Goal: Use online tool/utility: Utilize a website feature to perform a specific function

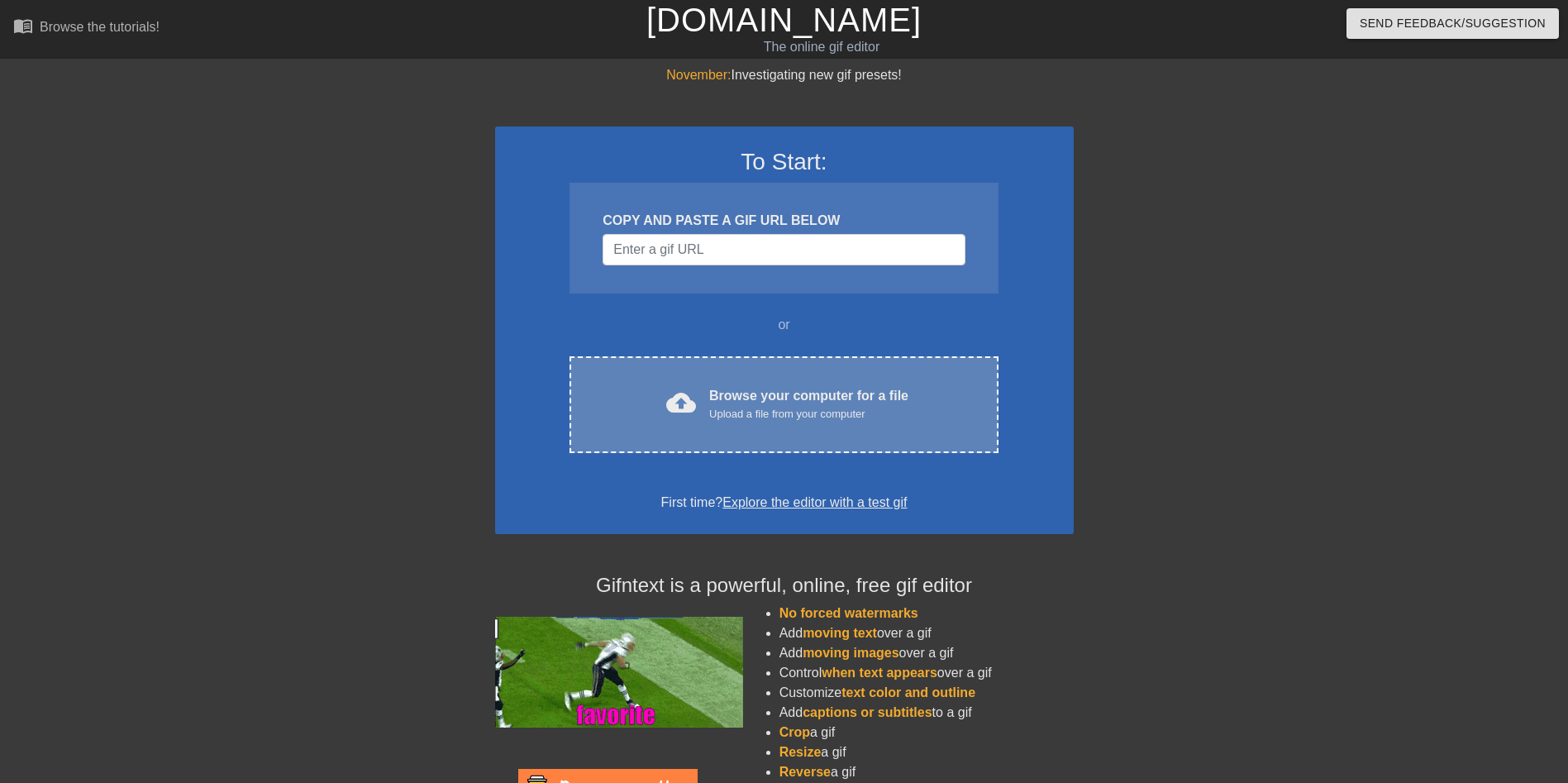
click at [771, 395] on div "Browse your computer for a file Upload a file from your computer" at bounding box center [808, 404] width 199 height 37
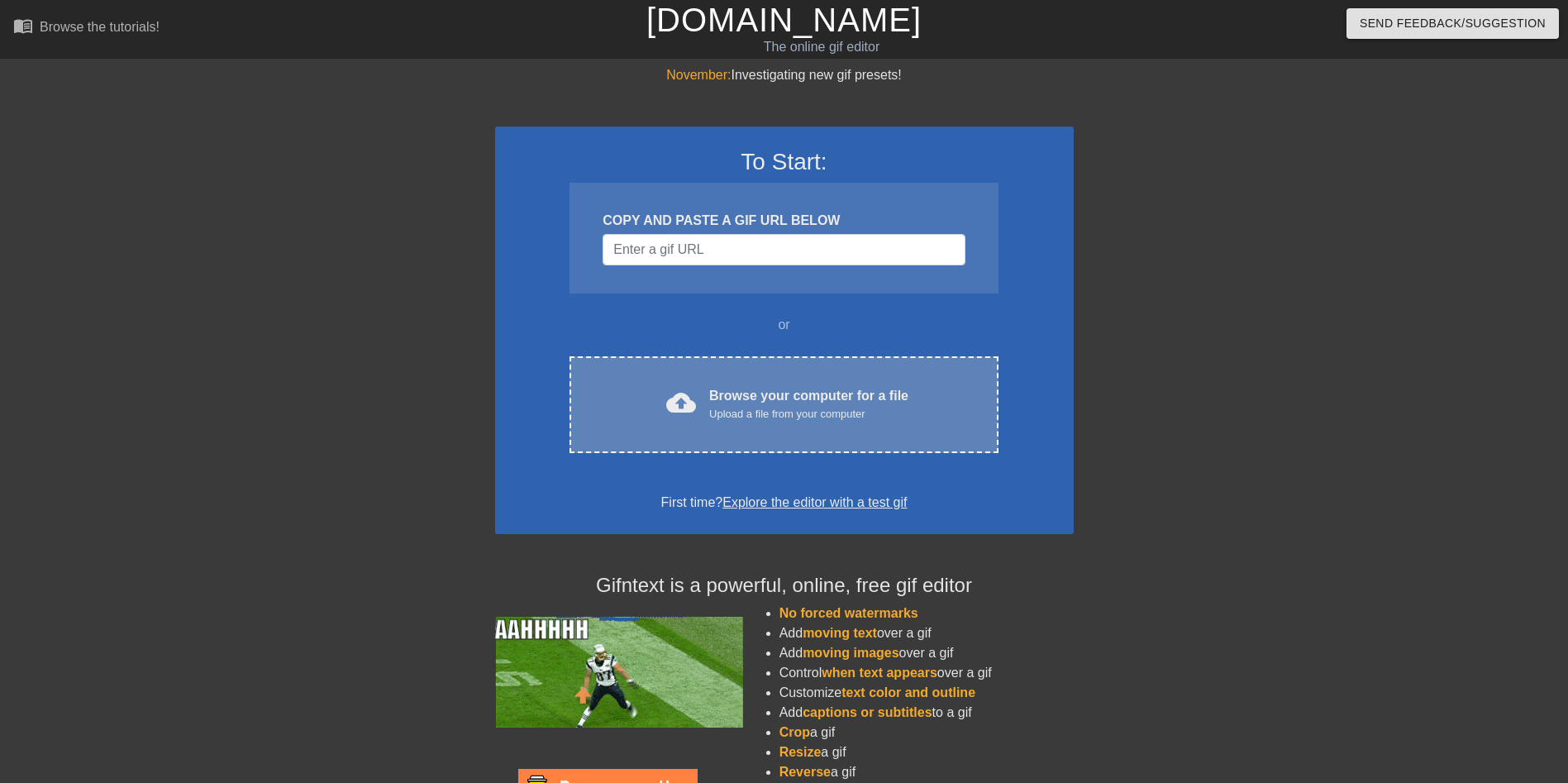
click at [780, 408] on div "Upload a file from your computer" at bounding box center [808, 414] width 199 height 17
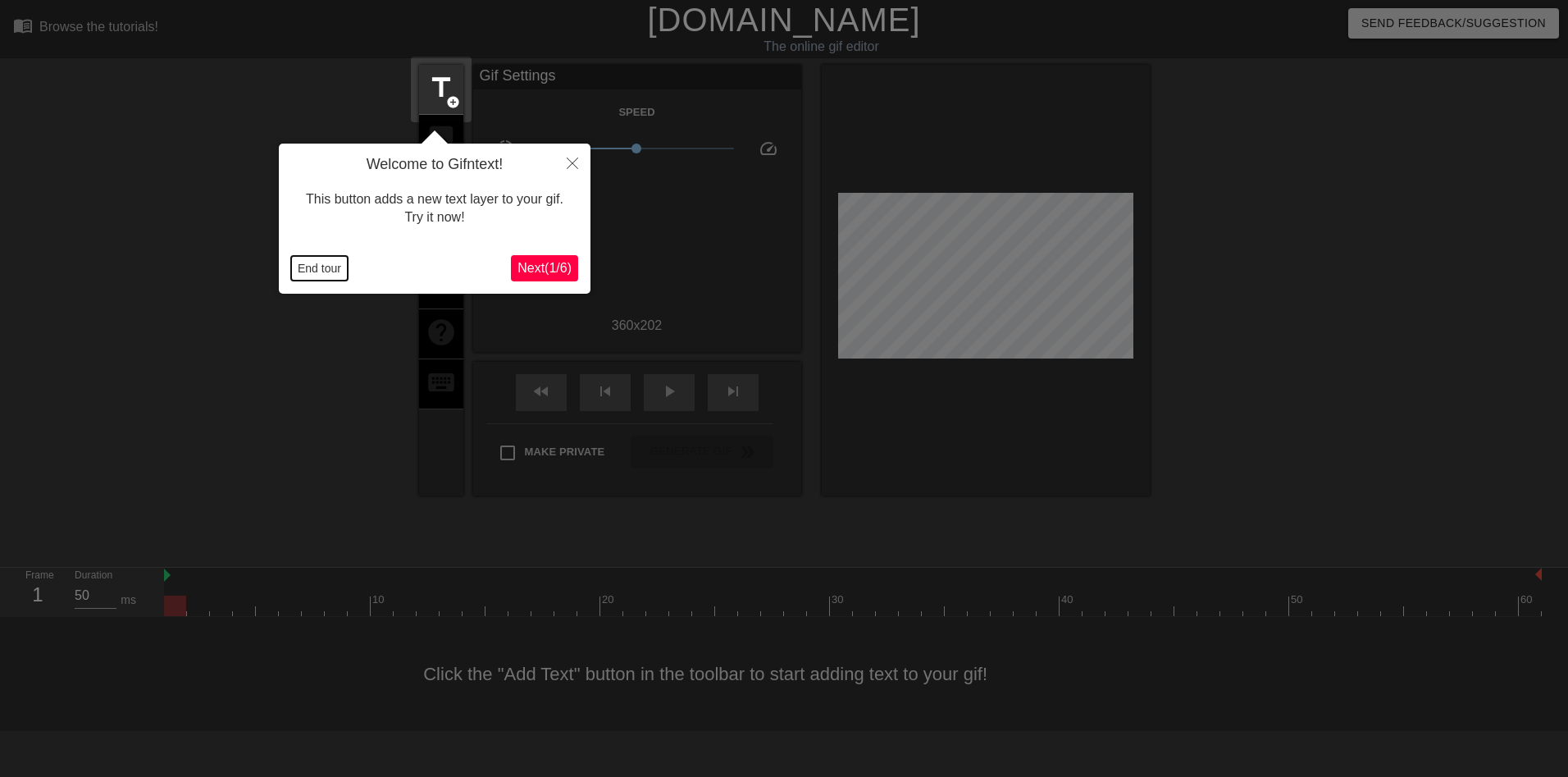
click at [311, 261] on button "End tour" at bounding box center [320, 268] width 56 height 25
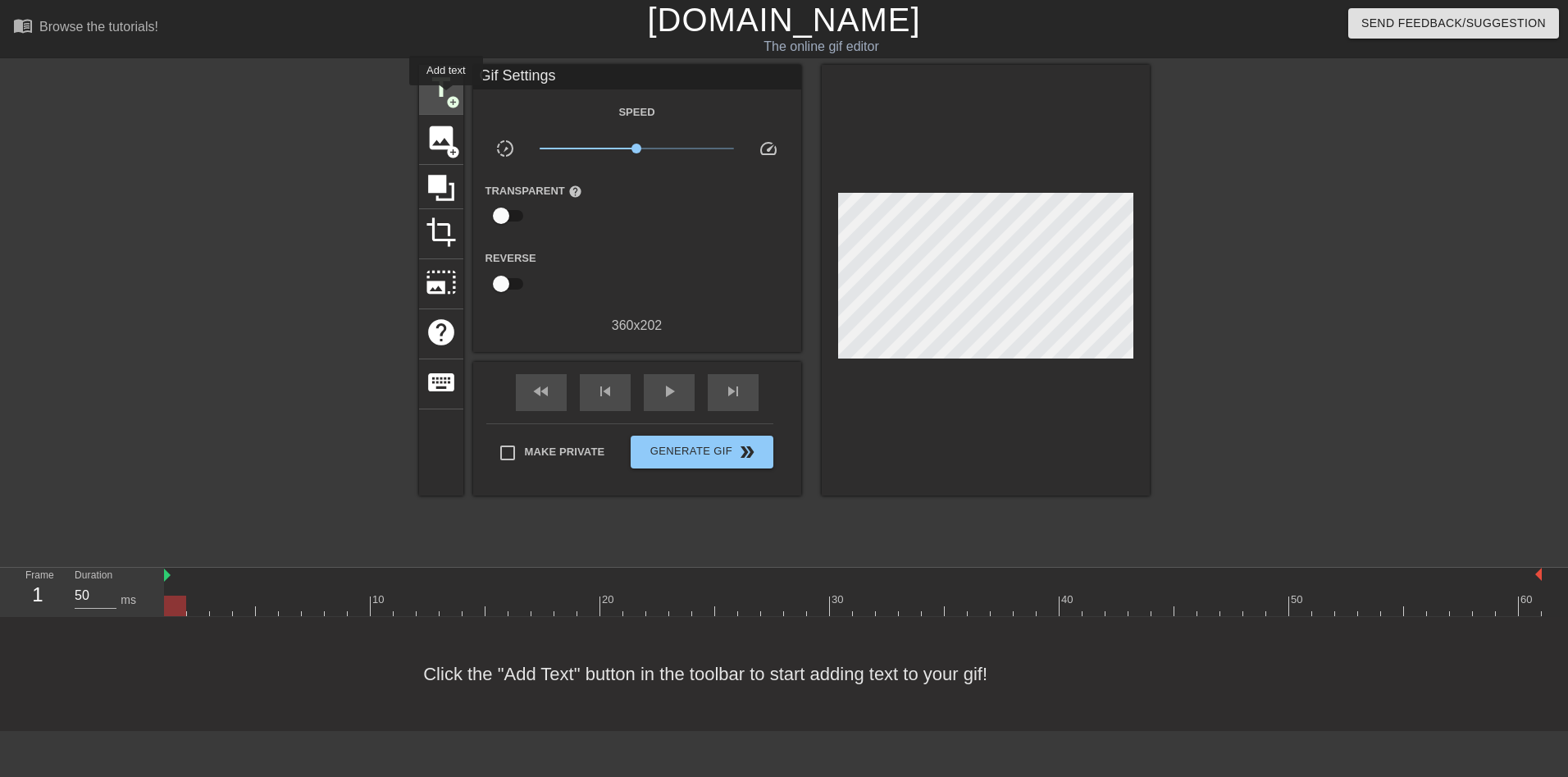
click at [446, 97] on span "add_circle" at bounding box center [453, 101] width 14 height 14
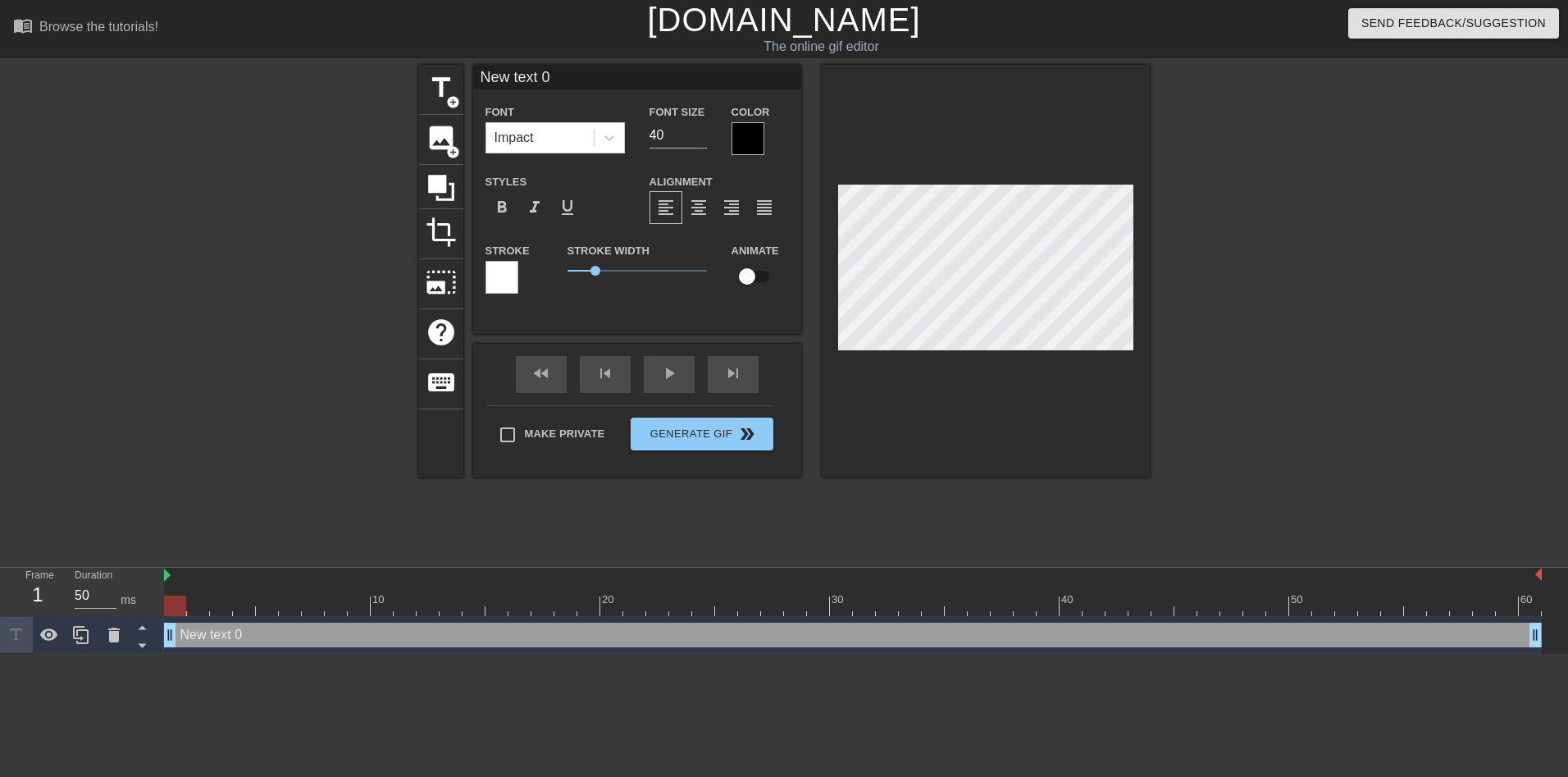
scroll to position [3, 5]
type input "New txt 0"
type textarea "New txt 0"
type input "New tt 0"
type textarea "New tt 0"
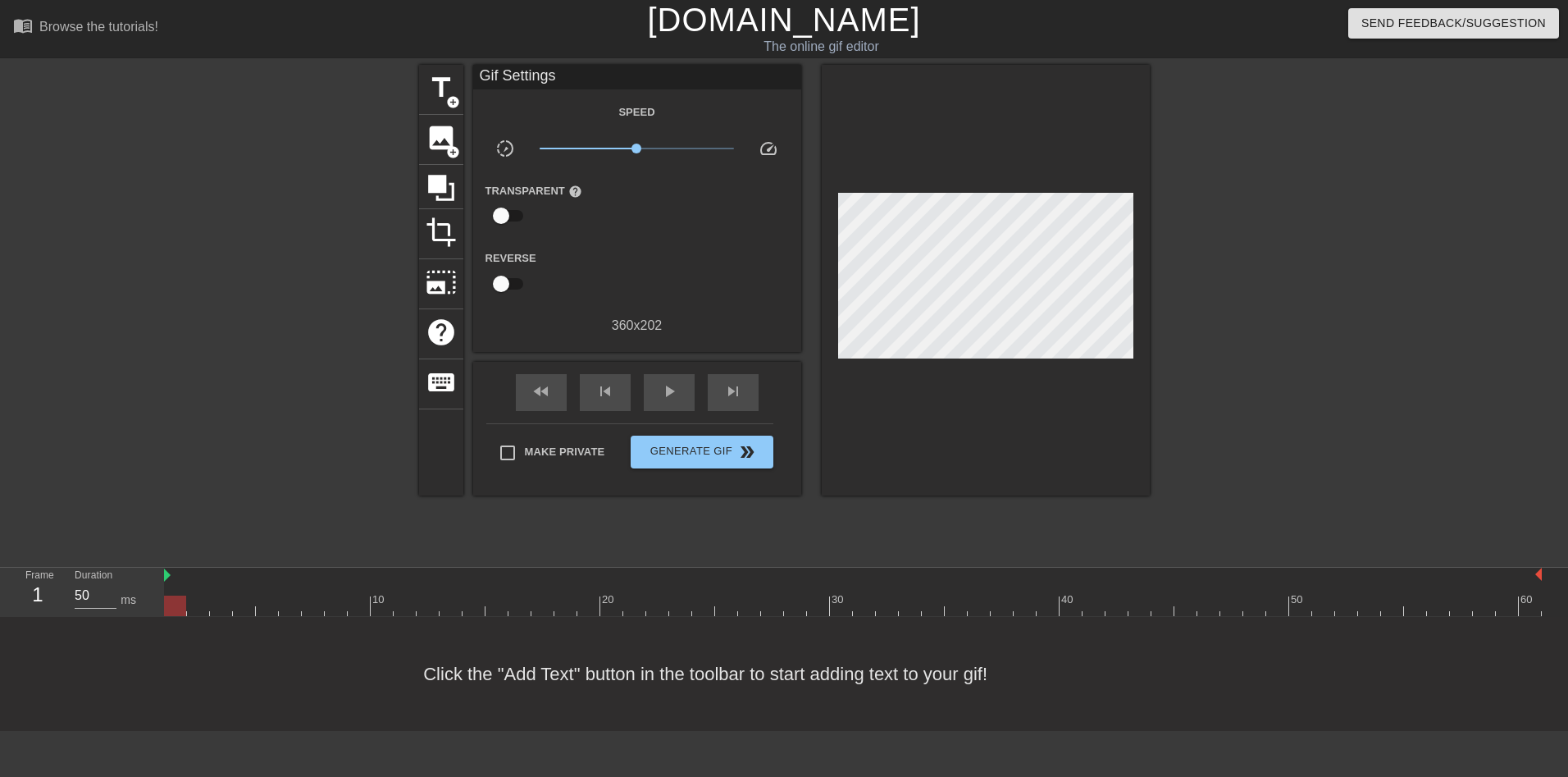
scroll to position [3, 4]
type textarea "New t 0"
click at [456, 98] on span "add_circle" at bounding box center [453, 101] width 14 height 14
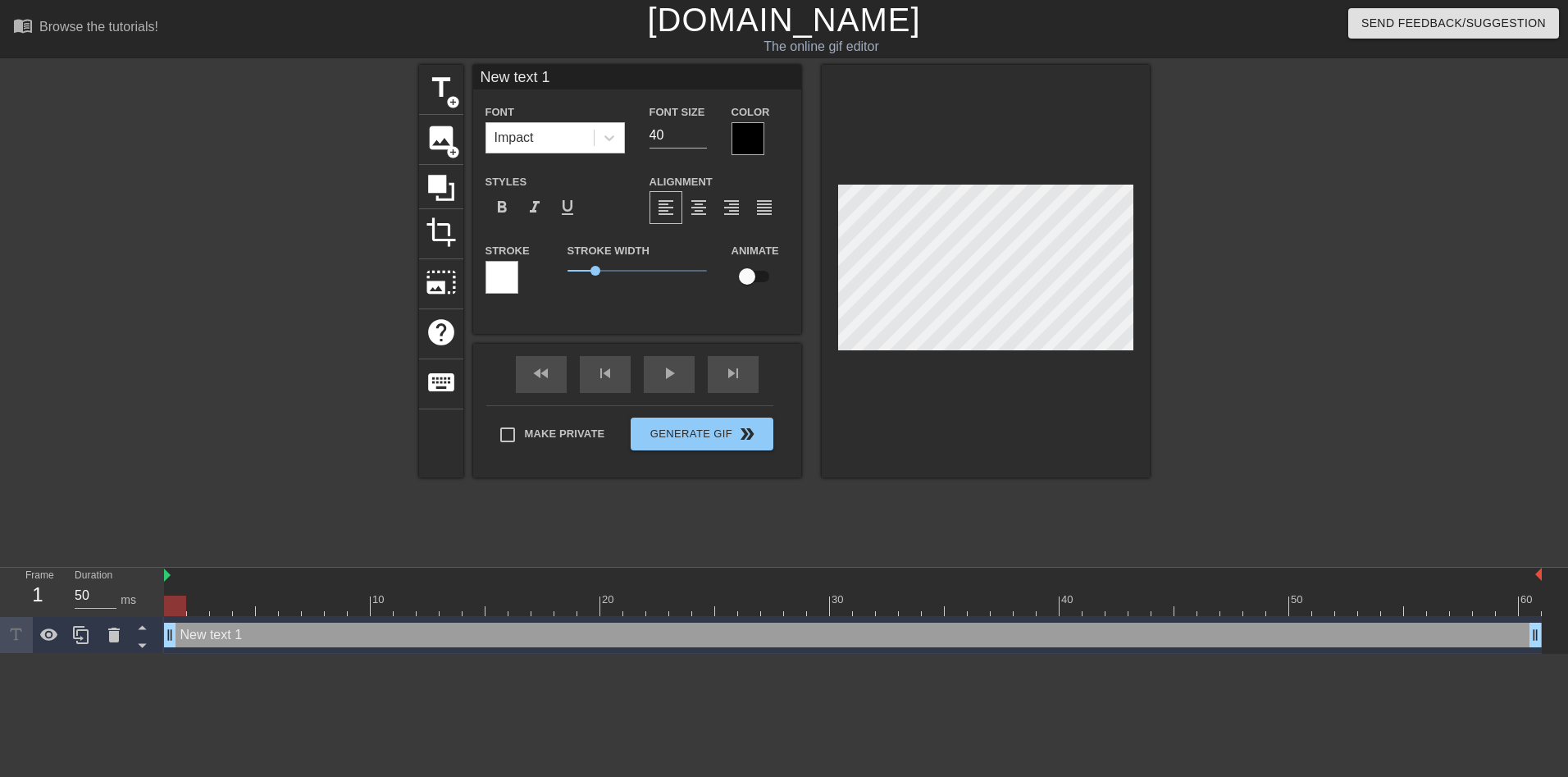
scroll to position [3, 5]
type input "New text"
type textarea "New text"
type input "New text"
type textarea "New text"
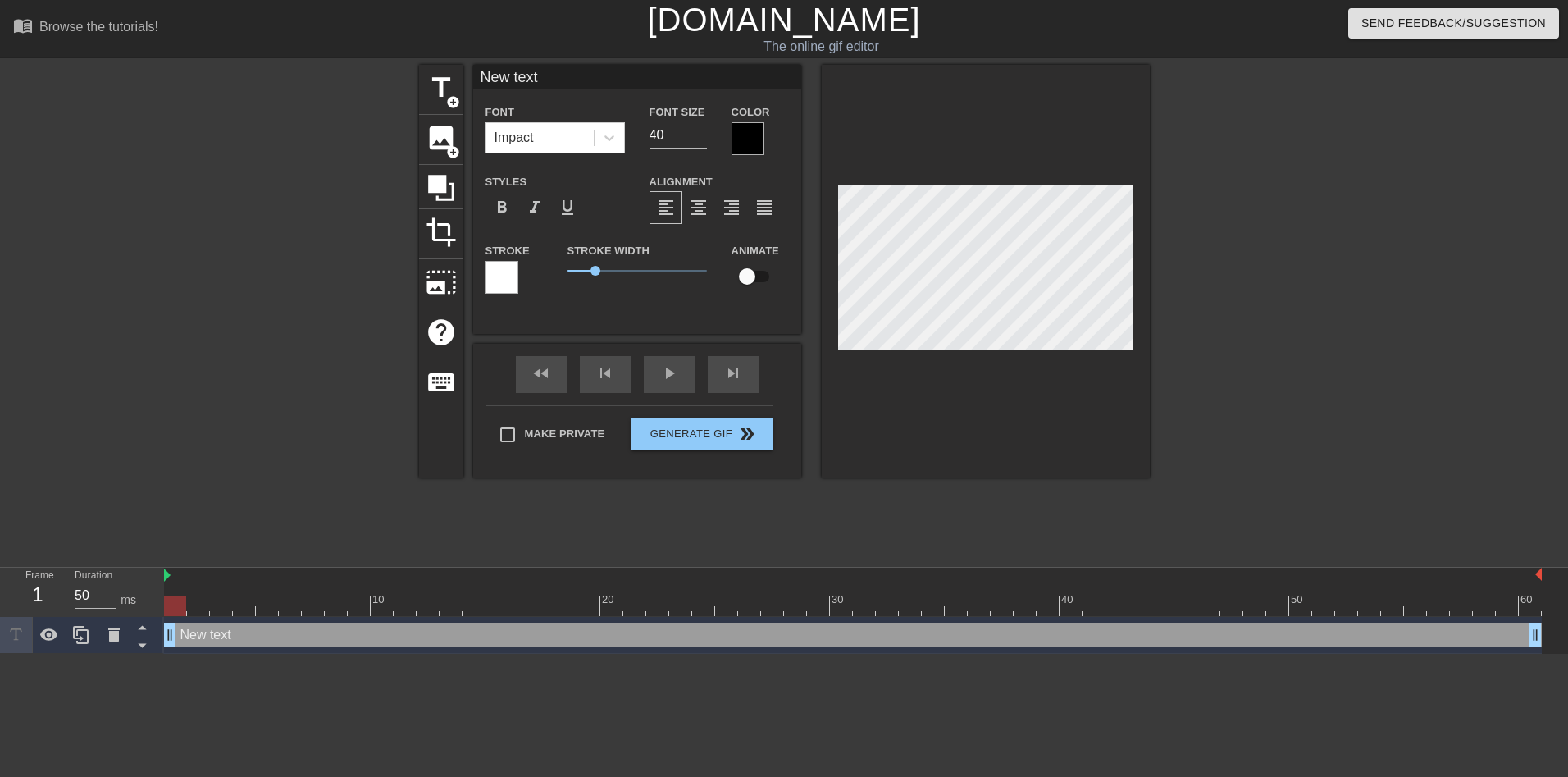
type input "New tex"
type textarea "New tex"
type input "New te"
type textarea "New te"
type input "New t"
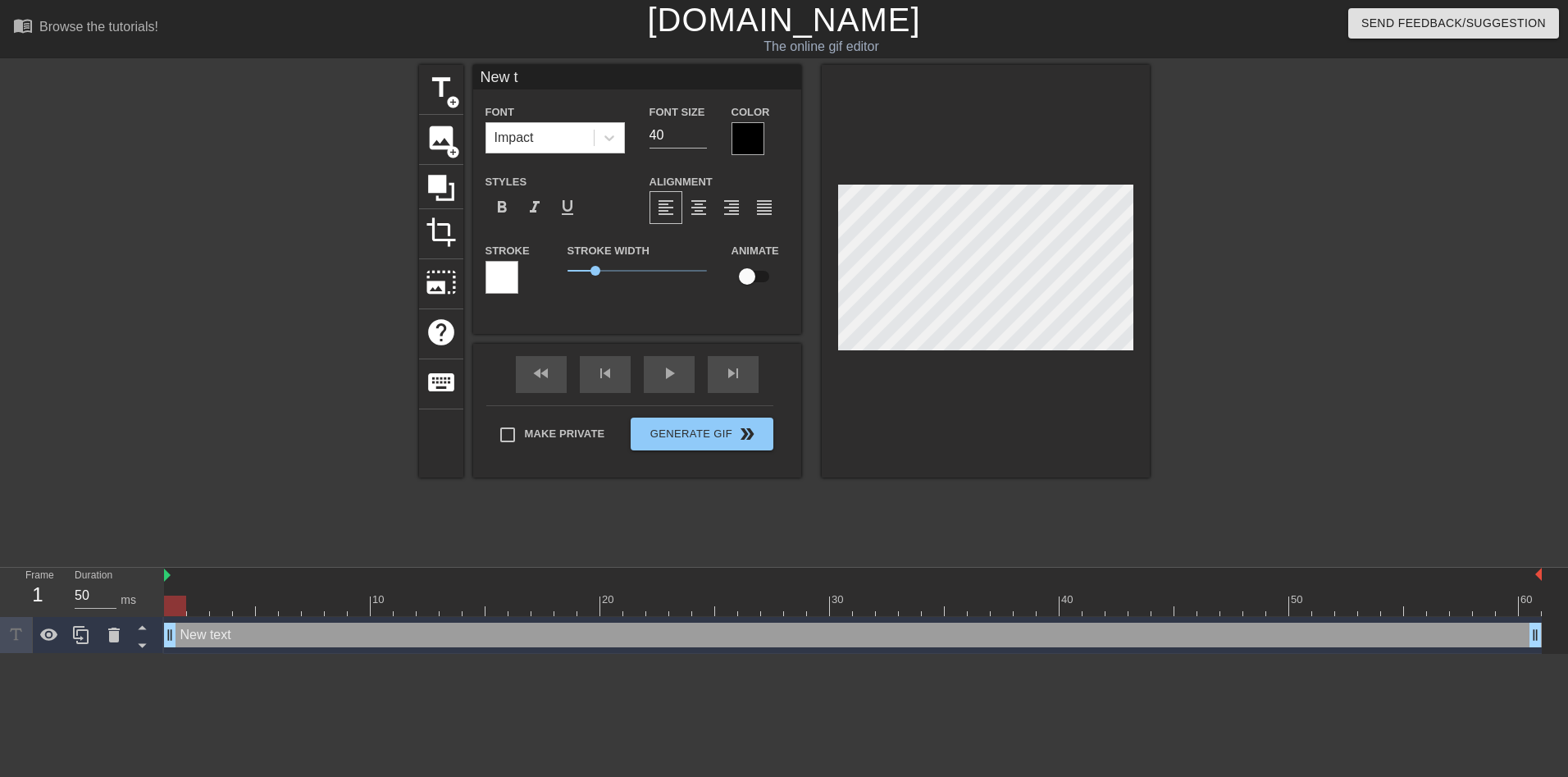
type textarea "New t"
type input "New"
type textarea "New"
type input "New"
type textarea "New"
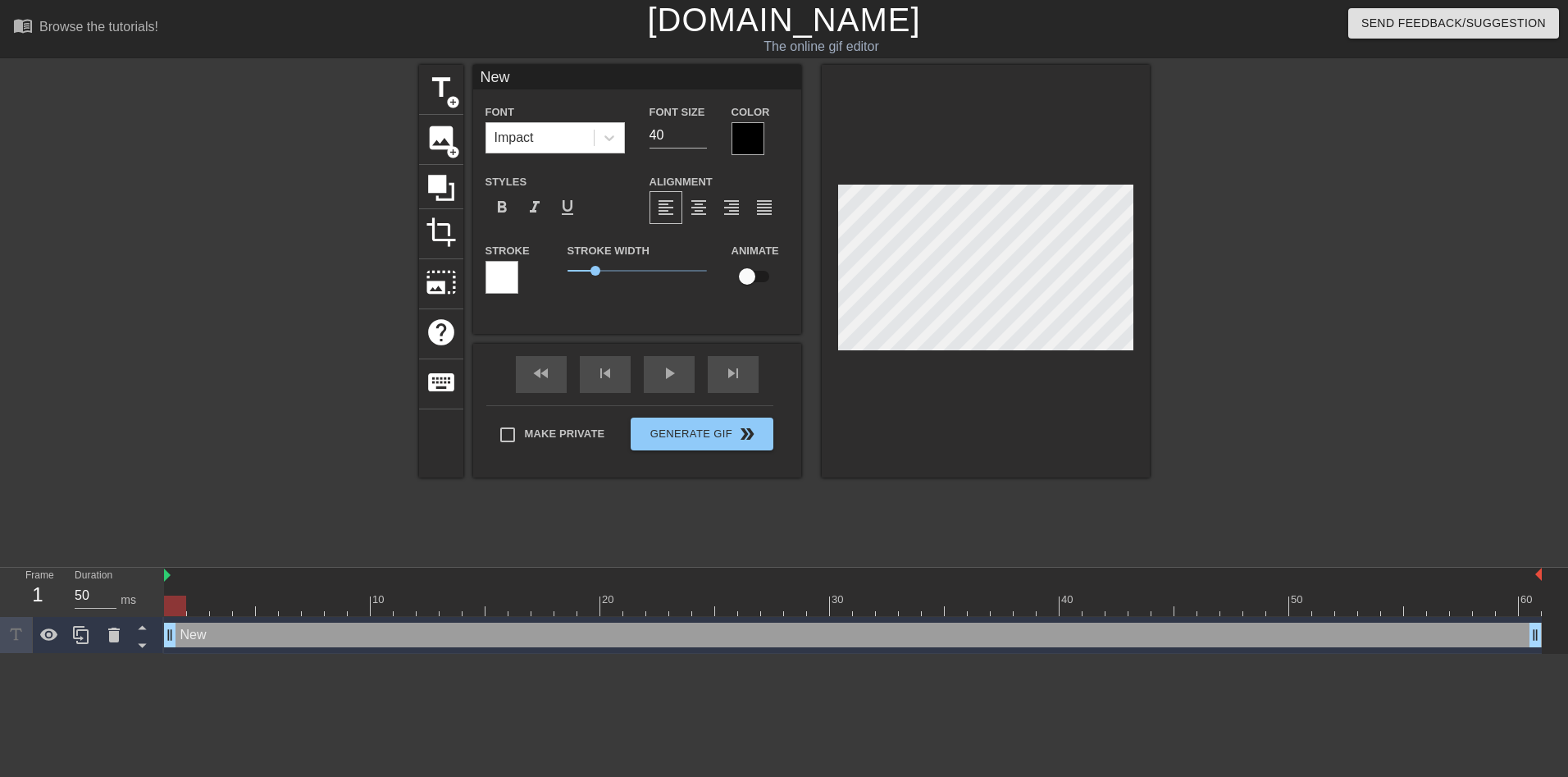
type input "Ne"
type textarea "Ne"
type input "N"
type textarea "N"
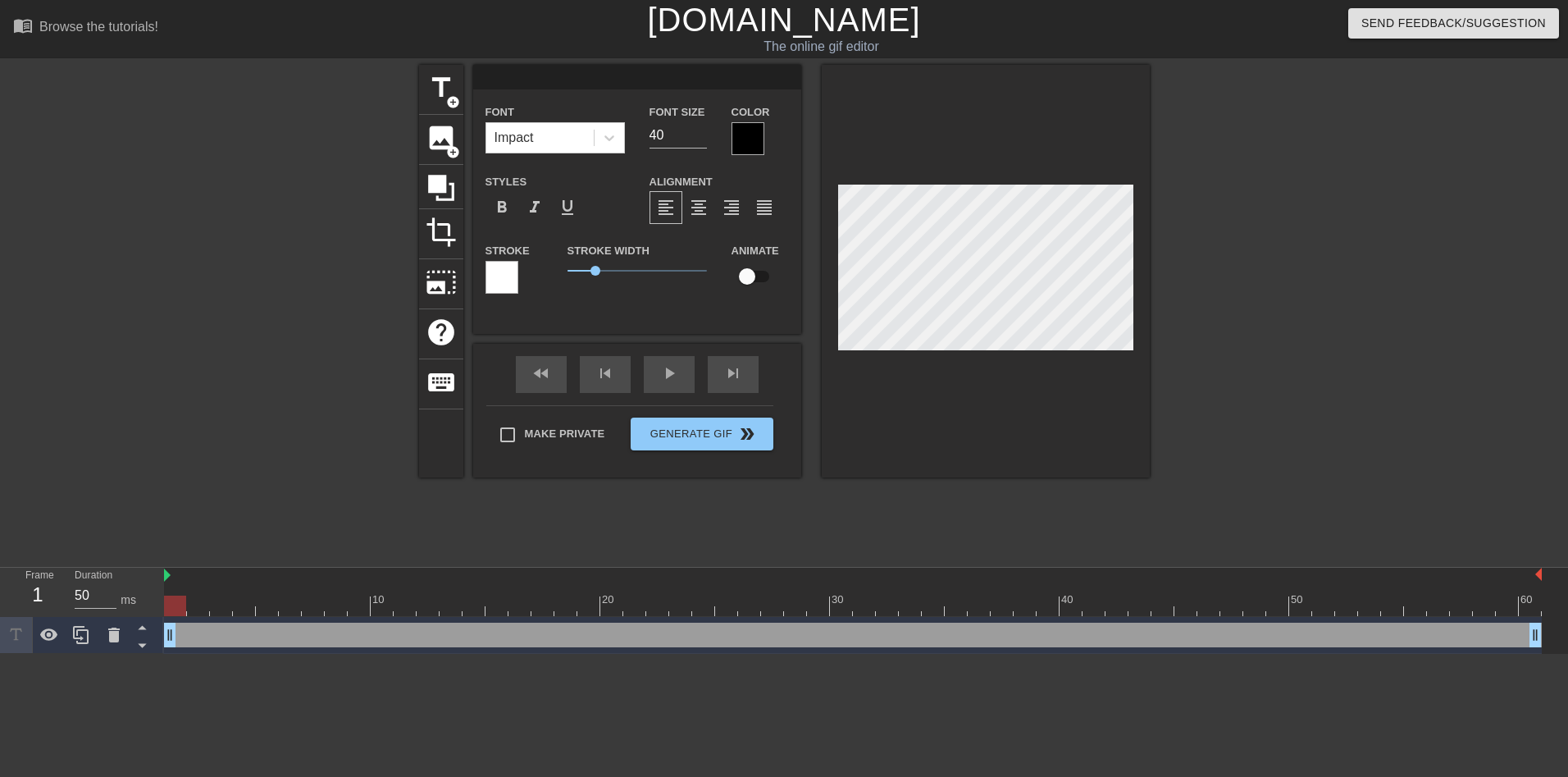
scroll to position [2, 5]
type textarea "New twe 0"
type input "w"
type textarea "w"
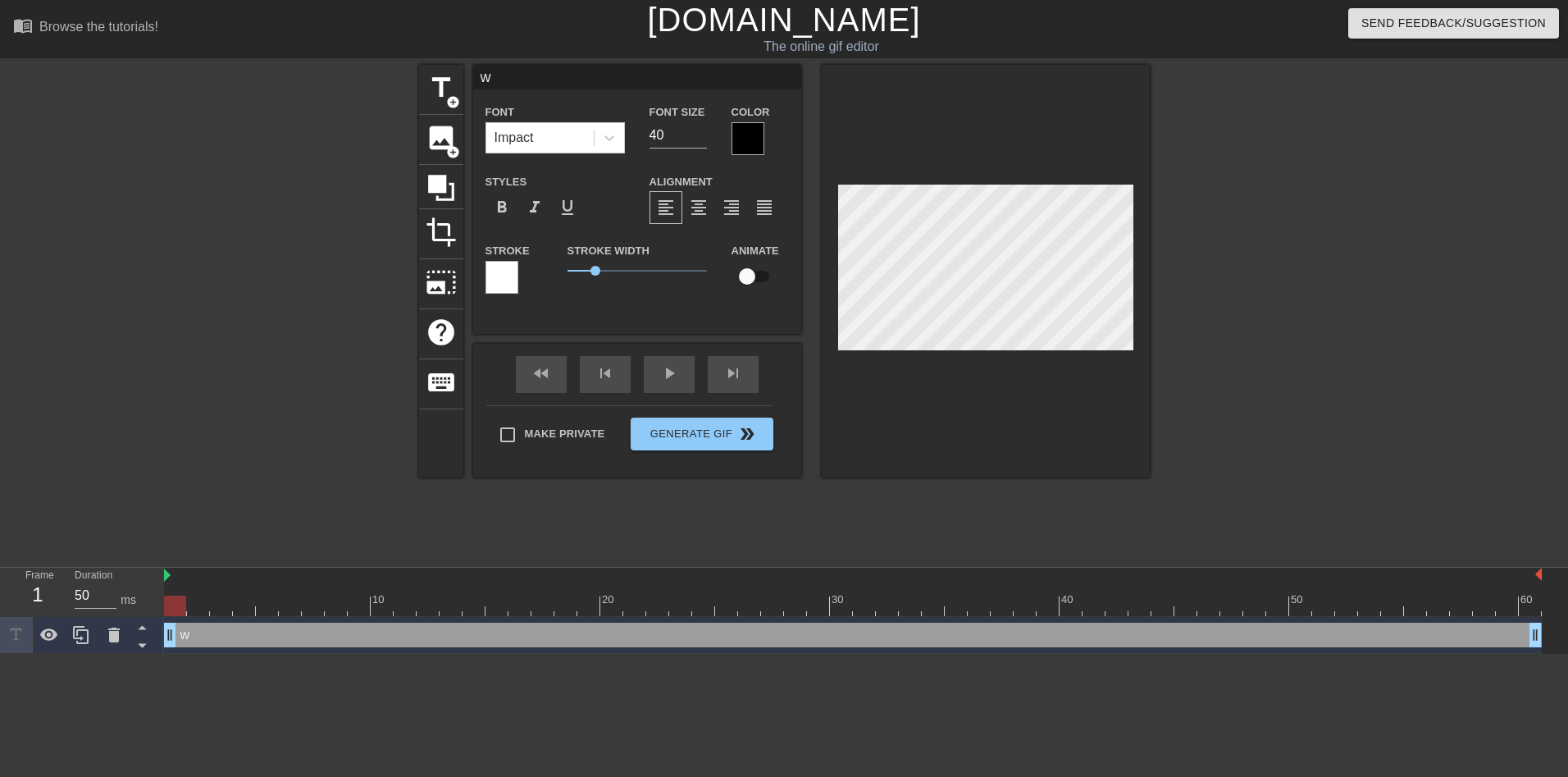
type input "we"
type textarea "we"
type input "wel"
type textarea "wel"
type input "well"
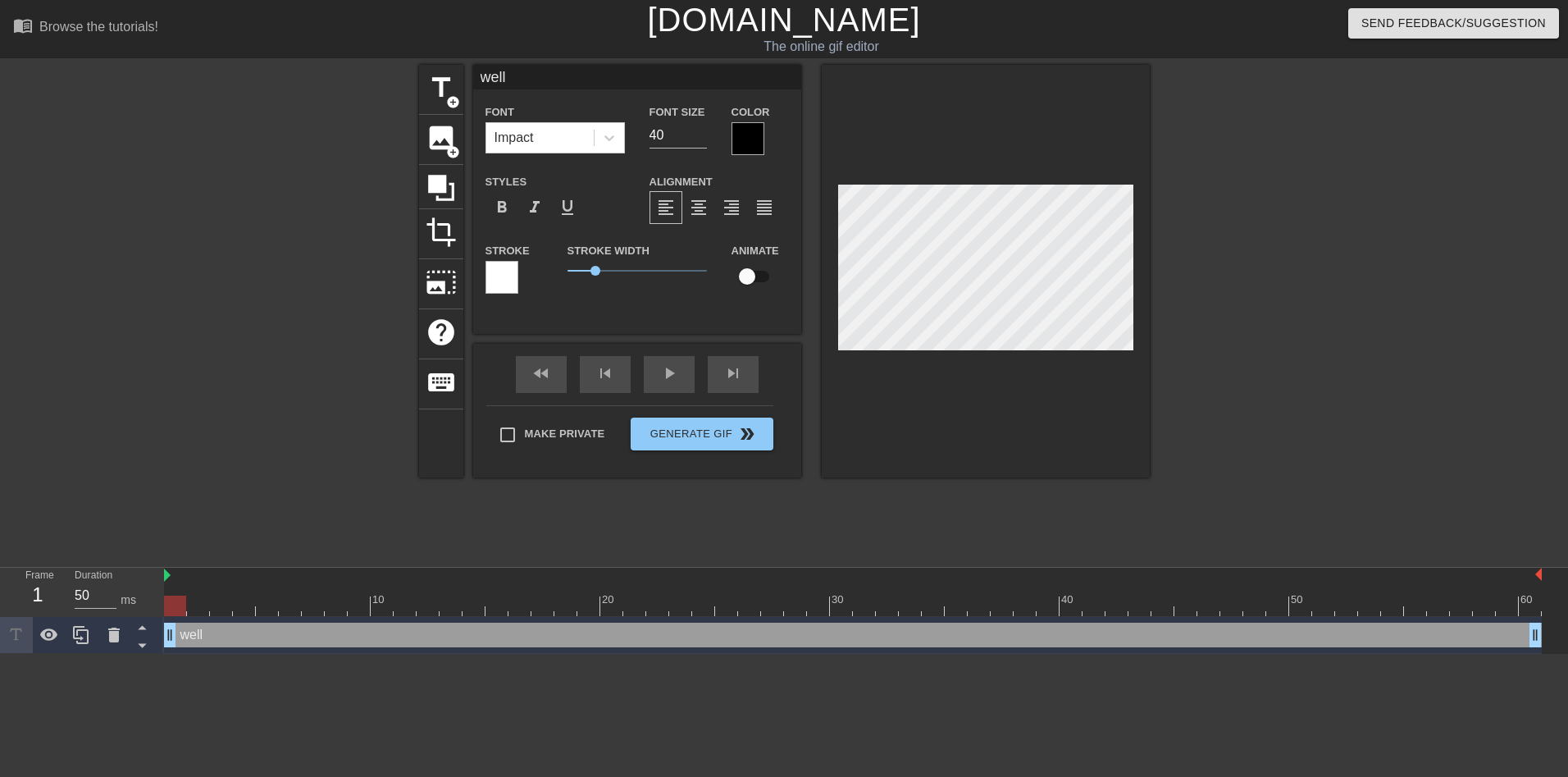
type textarea "well"
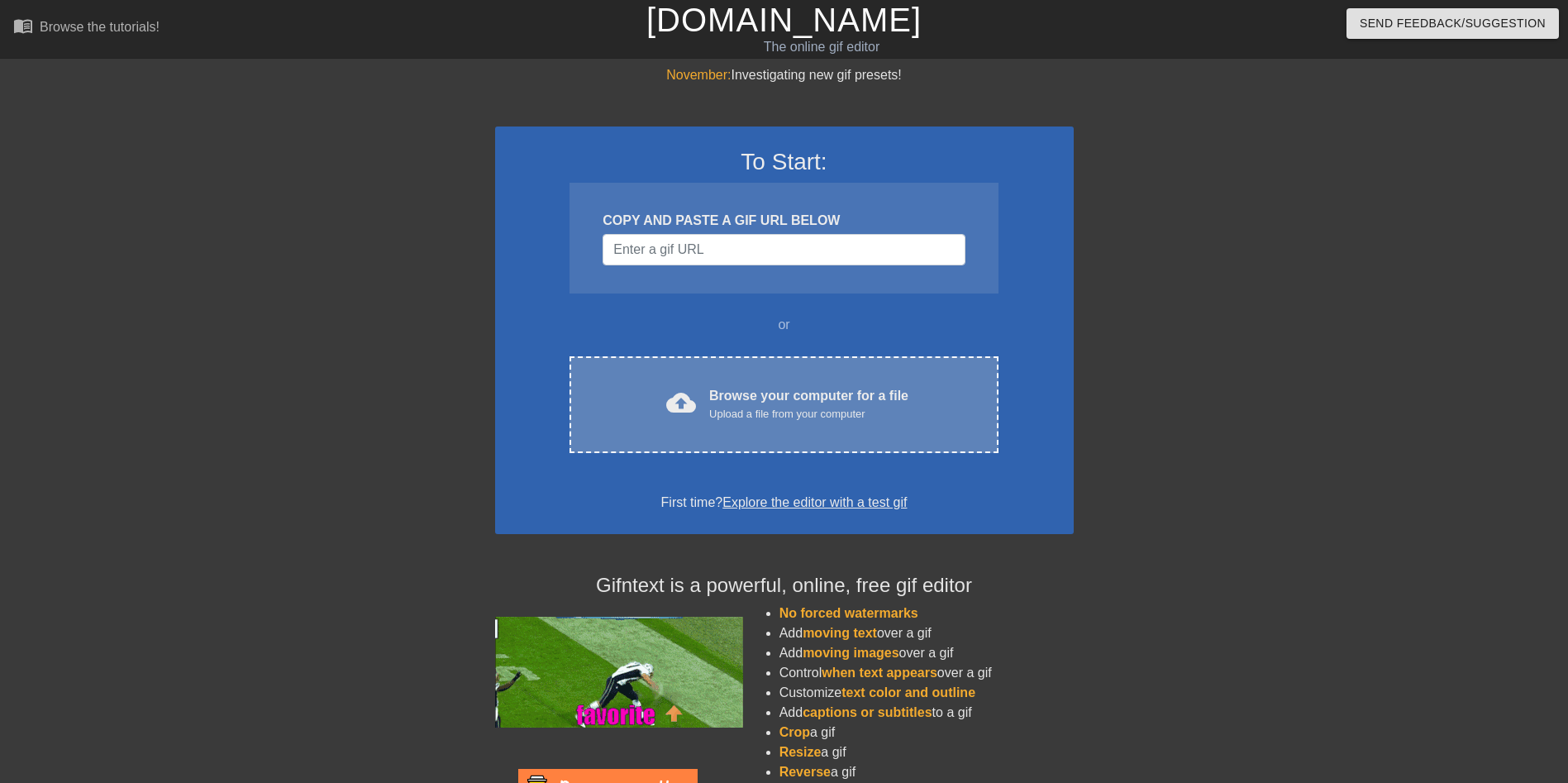
click at [732, 398] on div "Browse your computer for a file Upload a file from your computer" at bounding box center [808, 404] width 199 height 37
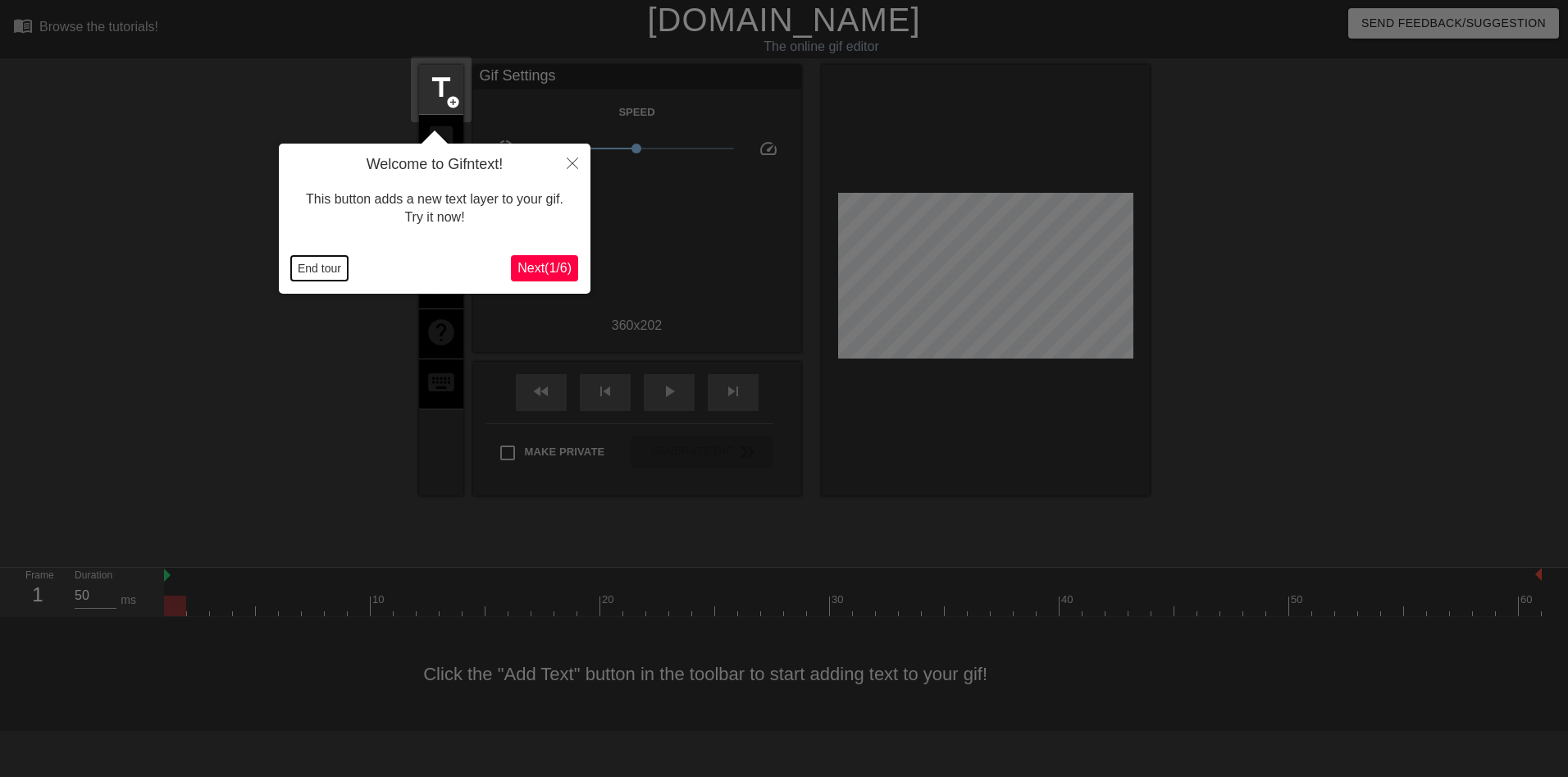
click at [317, 265] on button "End tour" at bounding box center [320, 268] width 56 height 25
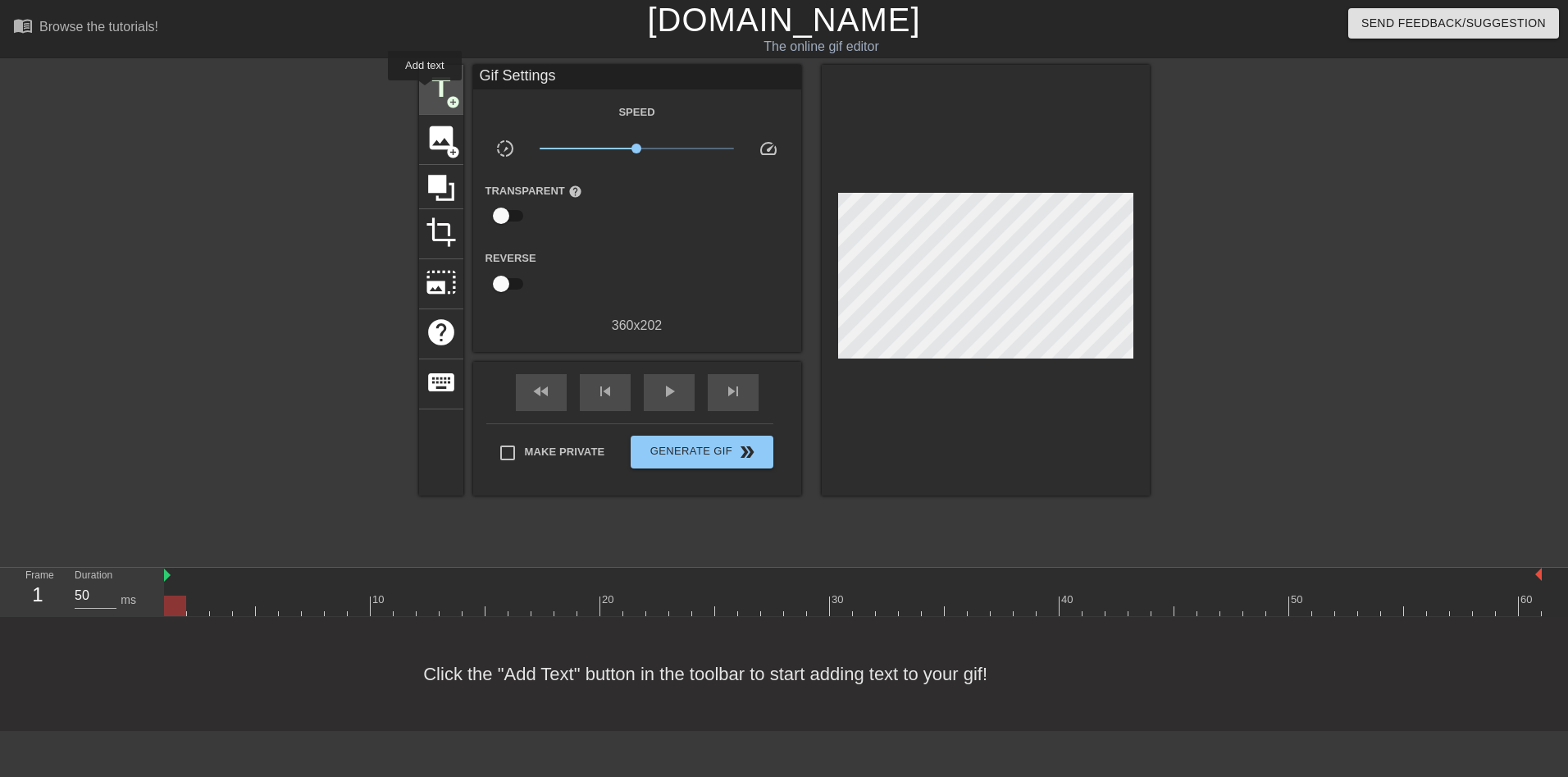
click at [425, 92] on span "title" at bounding box center [441, 87] width 31 height 31
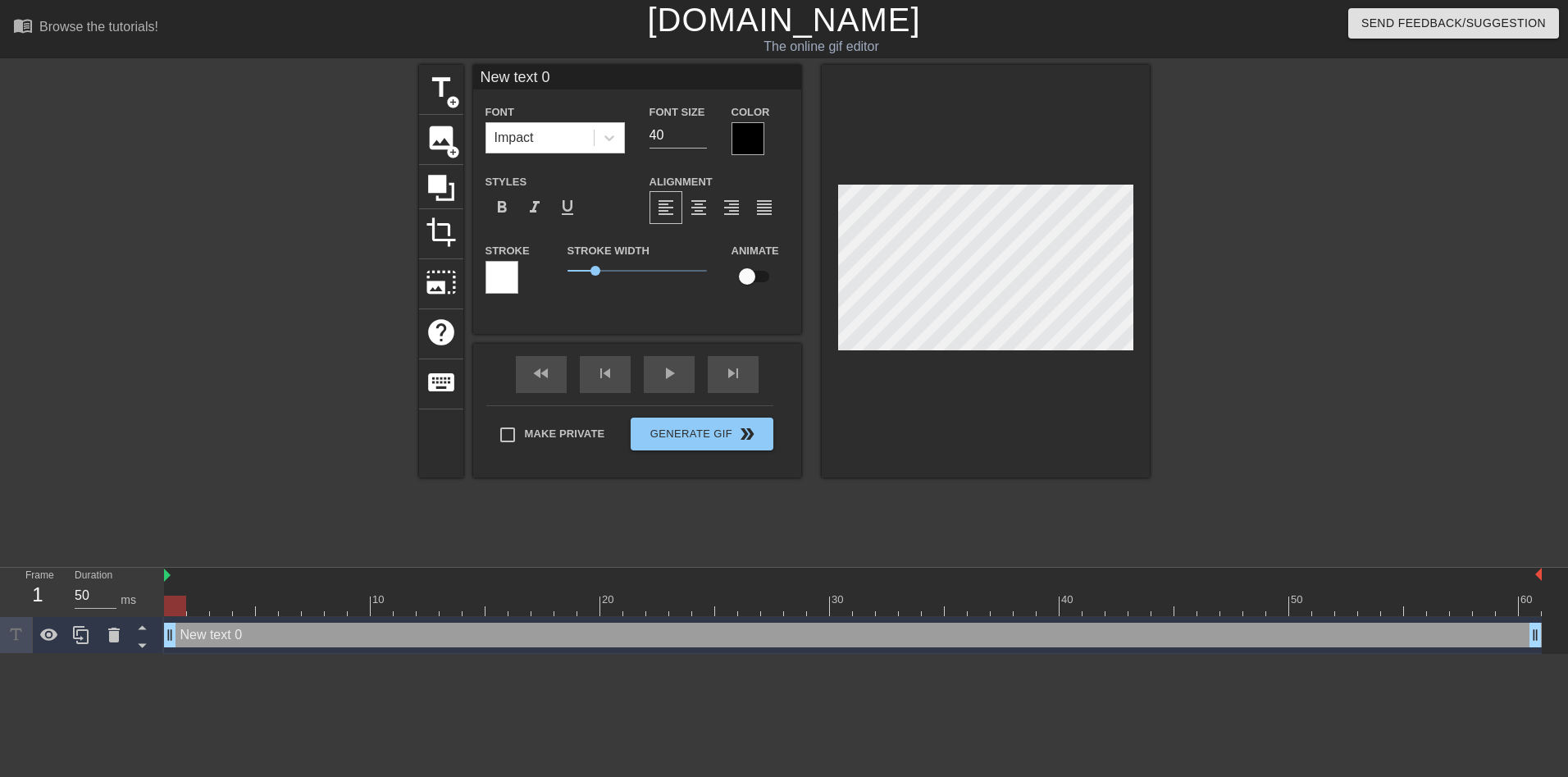
type input "New tex 0"
type textarea "New tex 0"
type input "New te 0"
type textarea "New te 0"
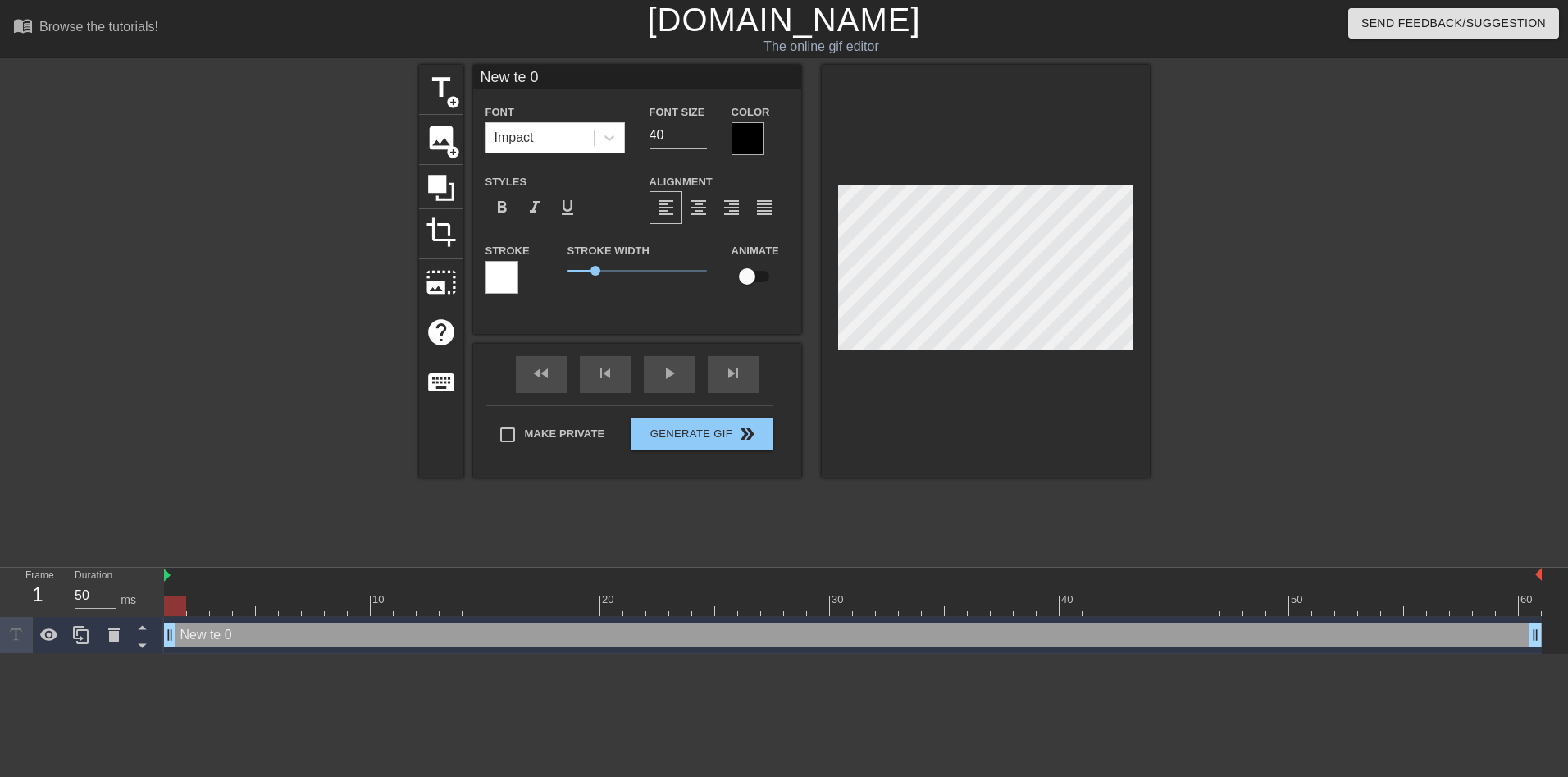
type input "New t 0"
type textarea "New t 0"
type input "New 0"
type textarea "New 0"
type input "New 0"
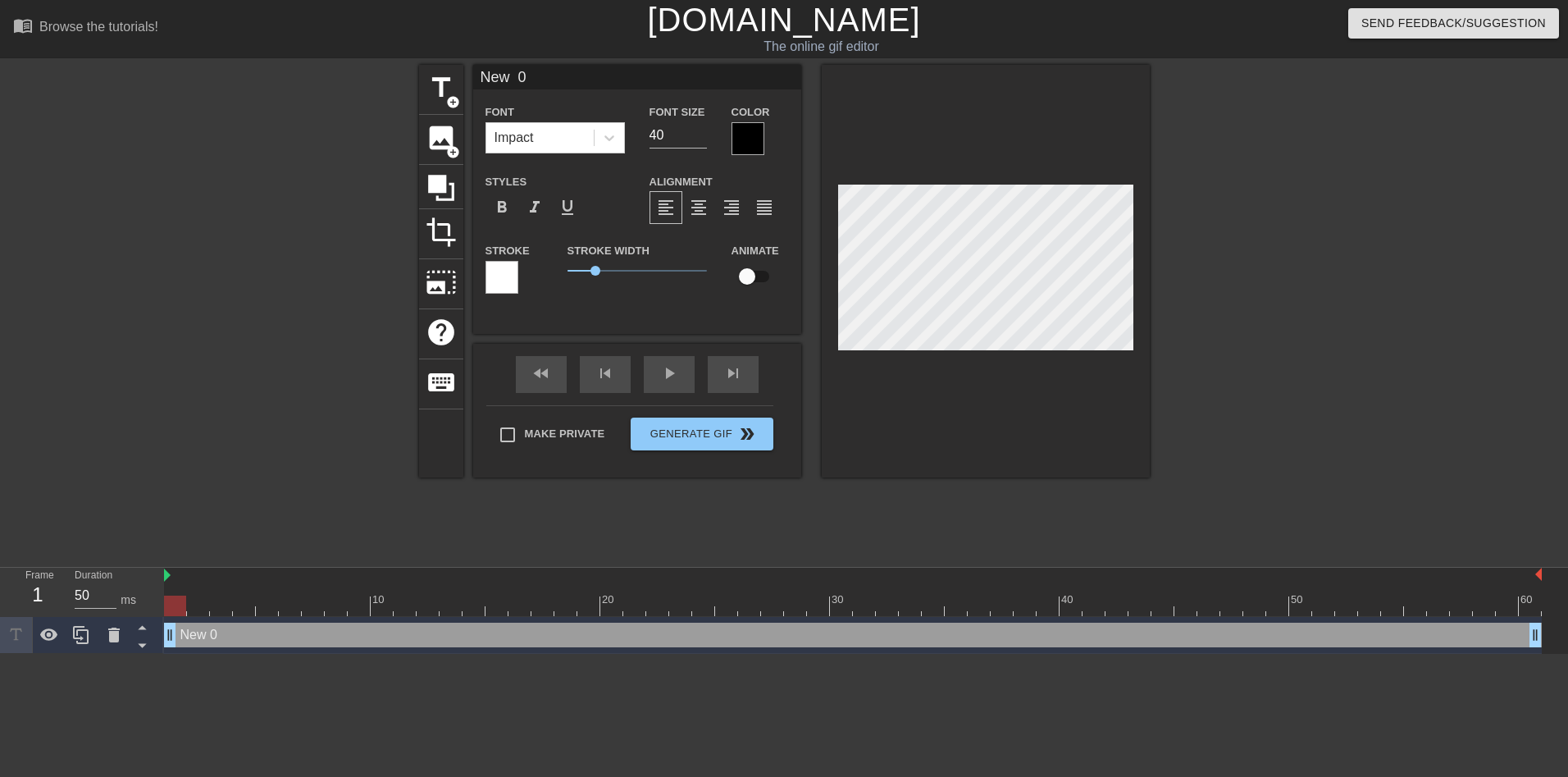
type textarea "New 0"
type input "New0"
type textarea "New0"
type input "New"
type textarea "New"
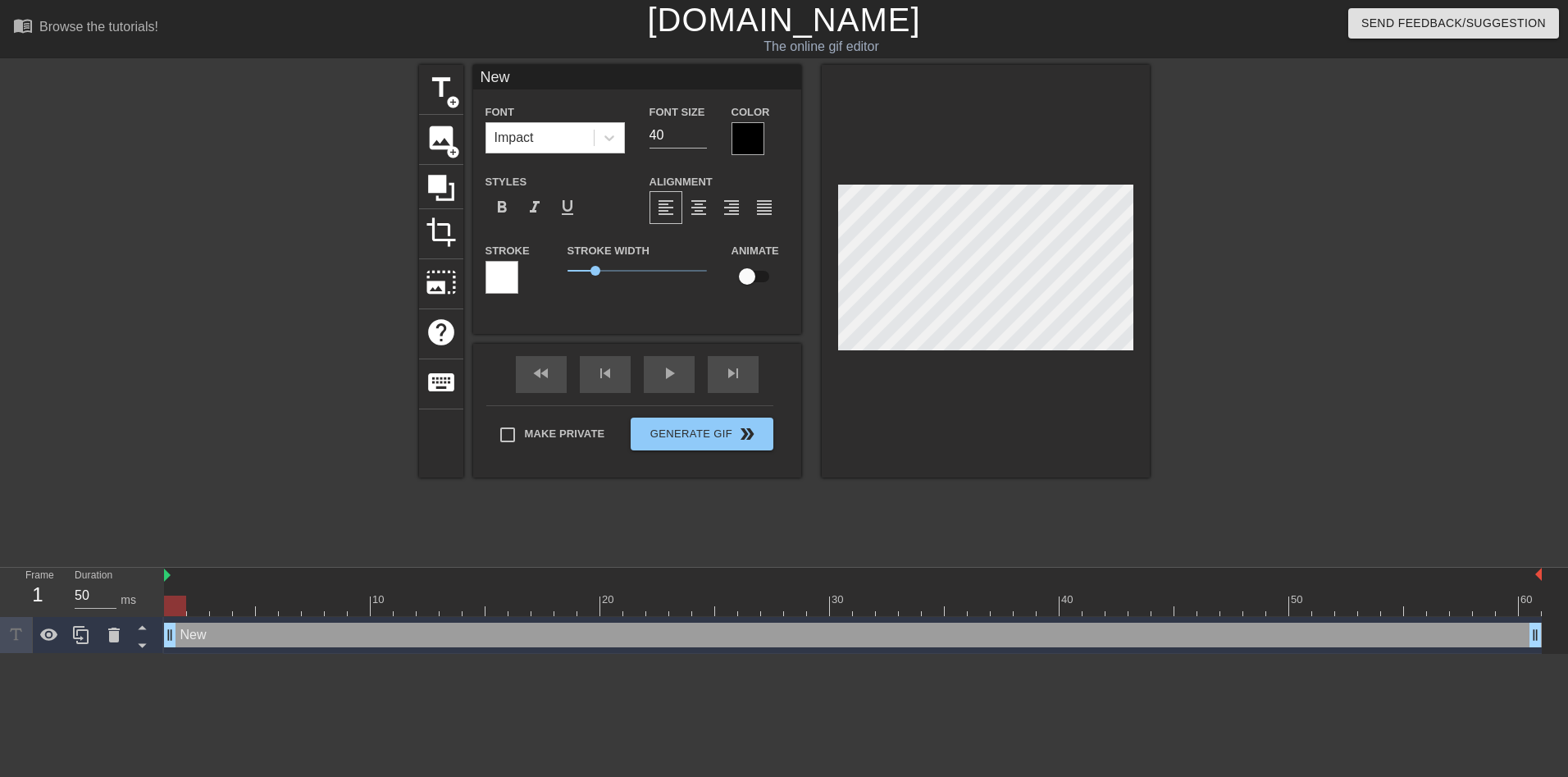
type input "Ne"
type textarea "Ne"
type input "N"
type textarea "N"
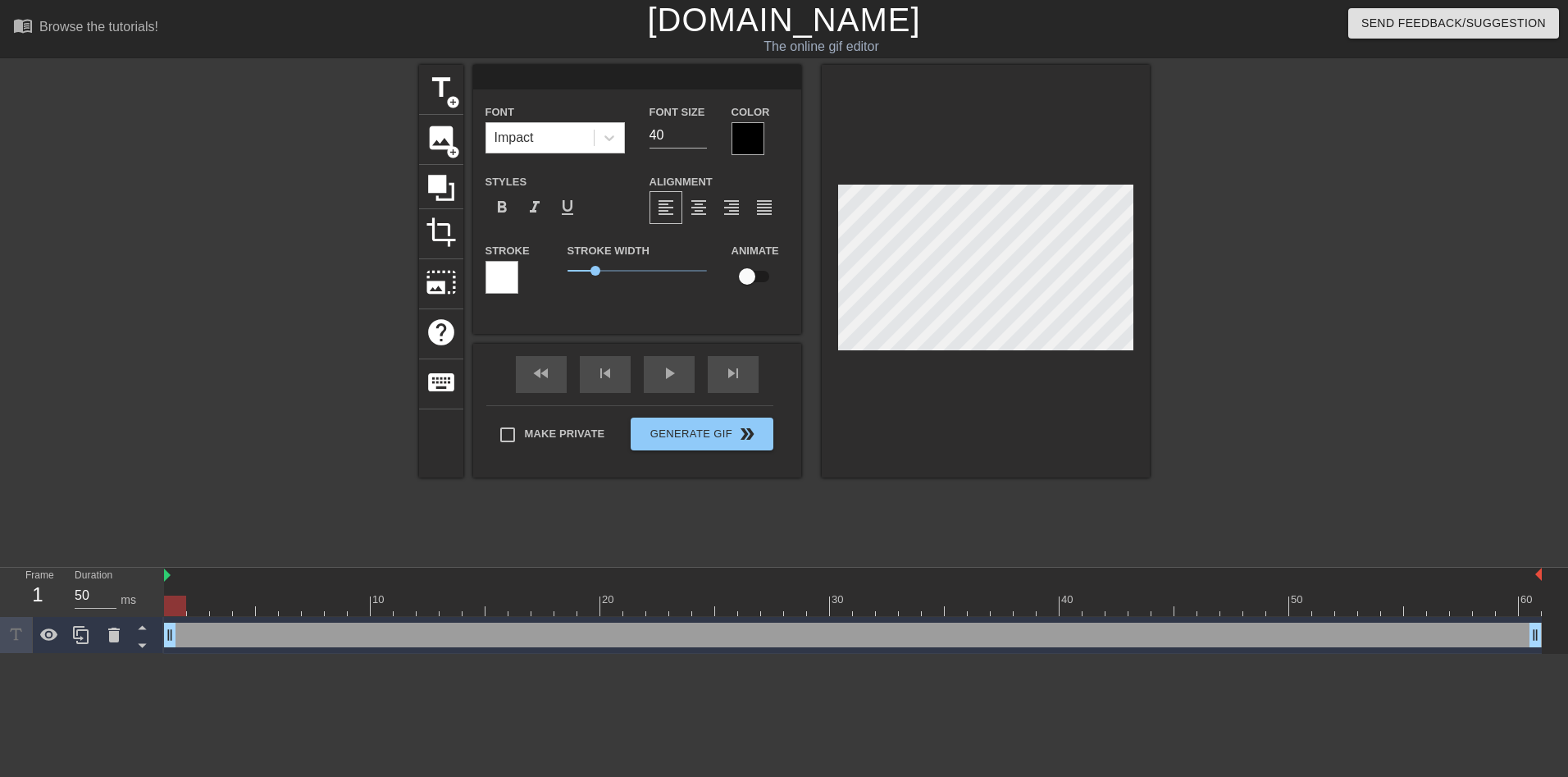
type input "W"
type textarea "W"
type input "WE"
type textarea "WE"
type input "WEL"
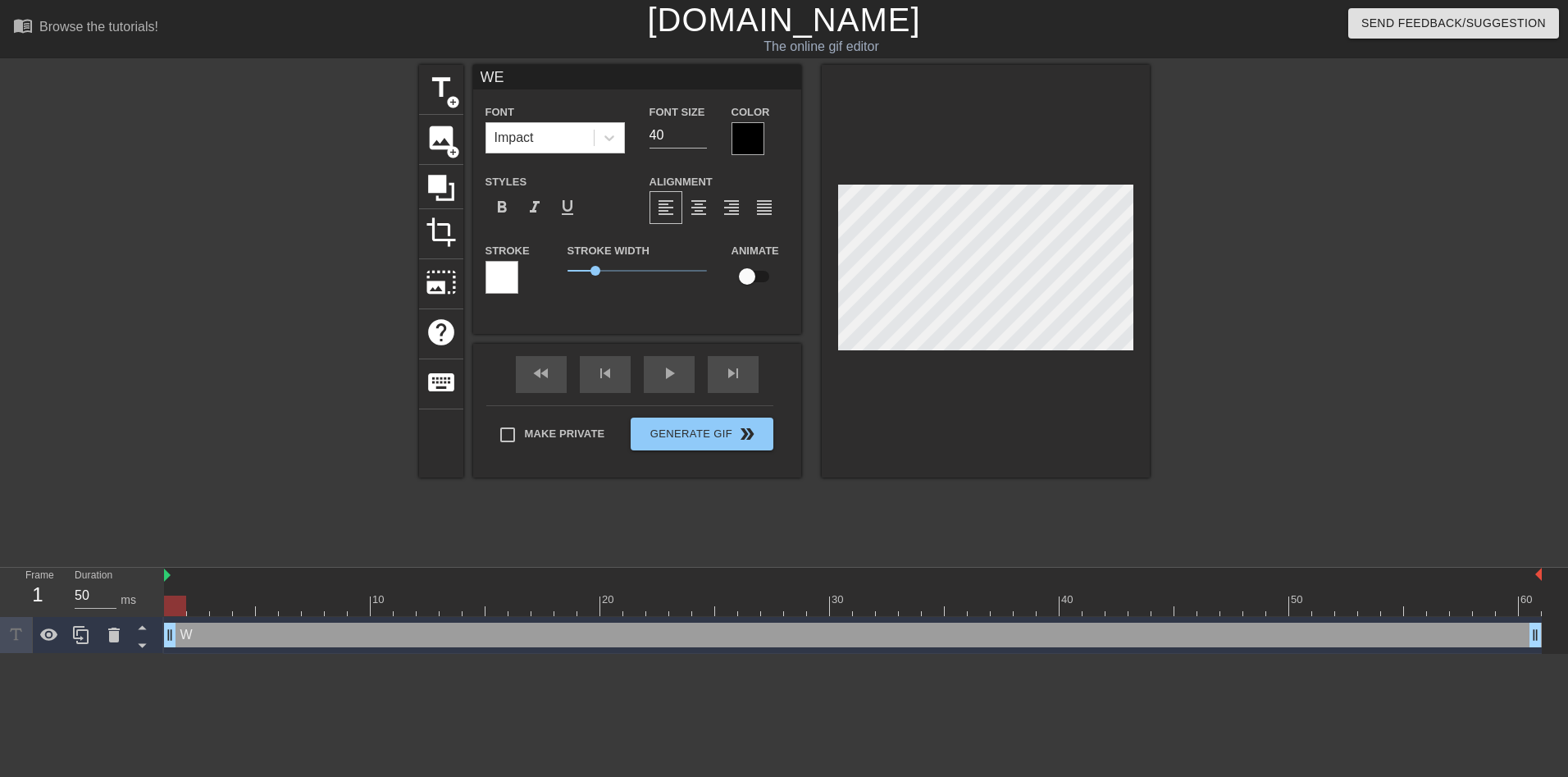
type textarea "WEL"
type input "WELL"
type textarea "WELL"
type input "WELL"
type textarea "WELL"
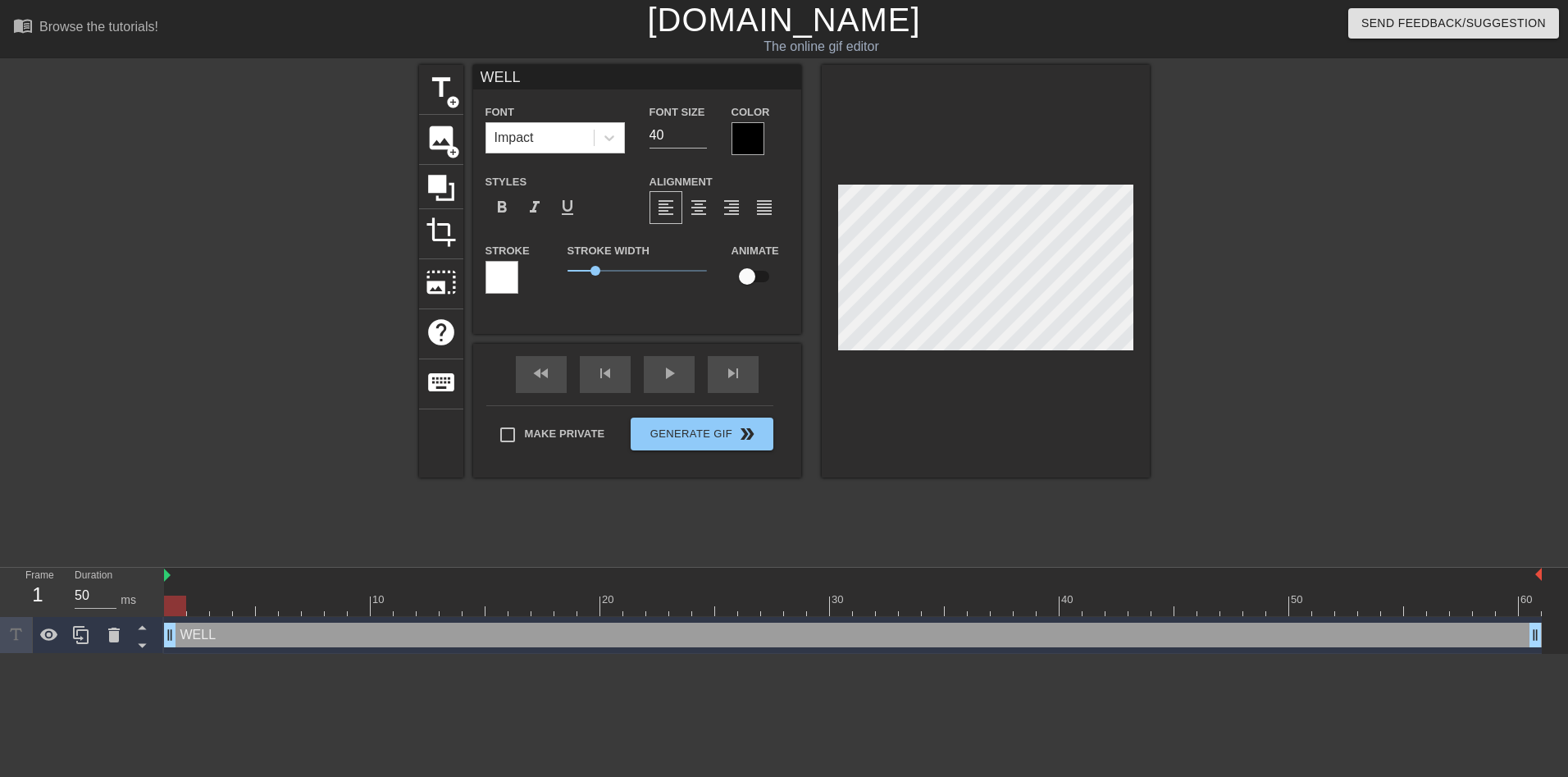
type input "WELL T"
type textarea "WELL T"
type input "WELL TH"
type textarea "WELL TH"
type input "WELL THE"
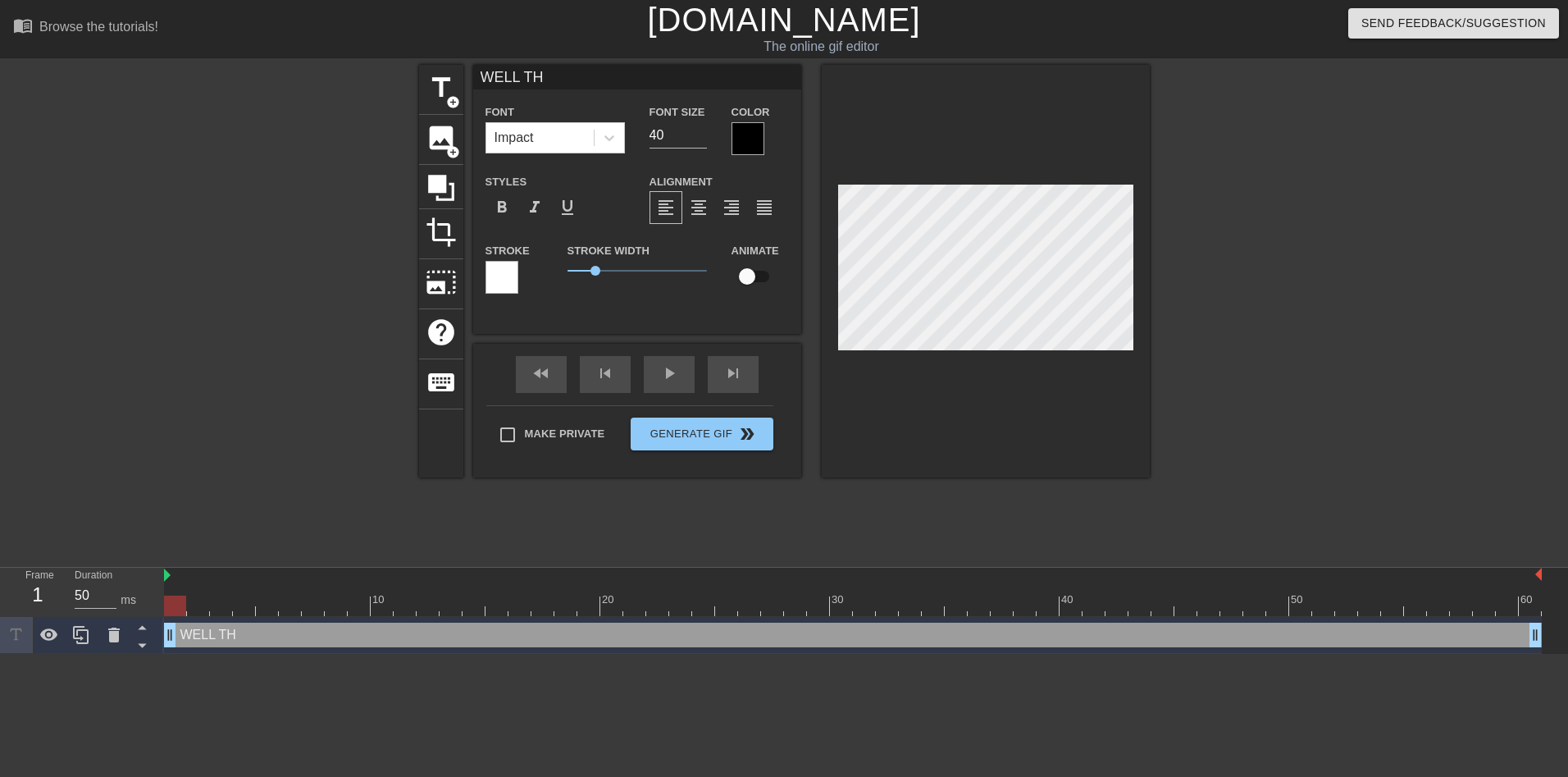
type textarea "WELL THE"
type input "WELL THEY"
type textarea "WELL THEY"
type input "WELL THEY"
type textarea "WELL THEY"
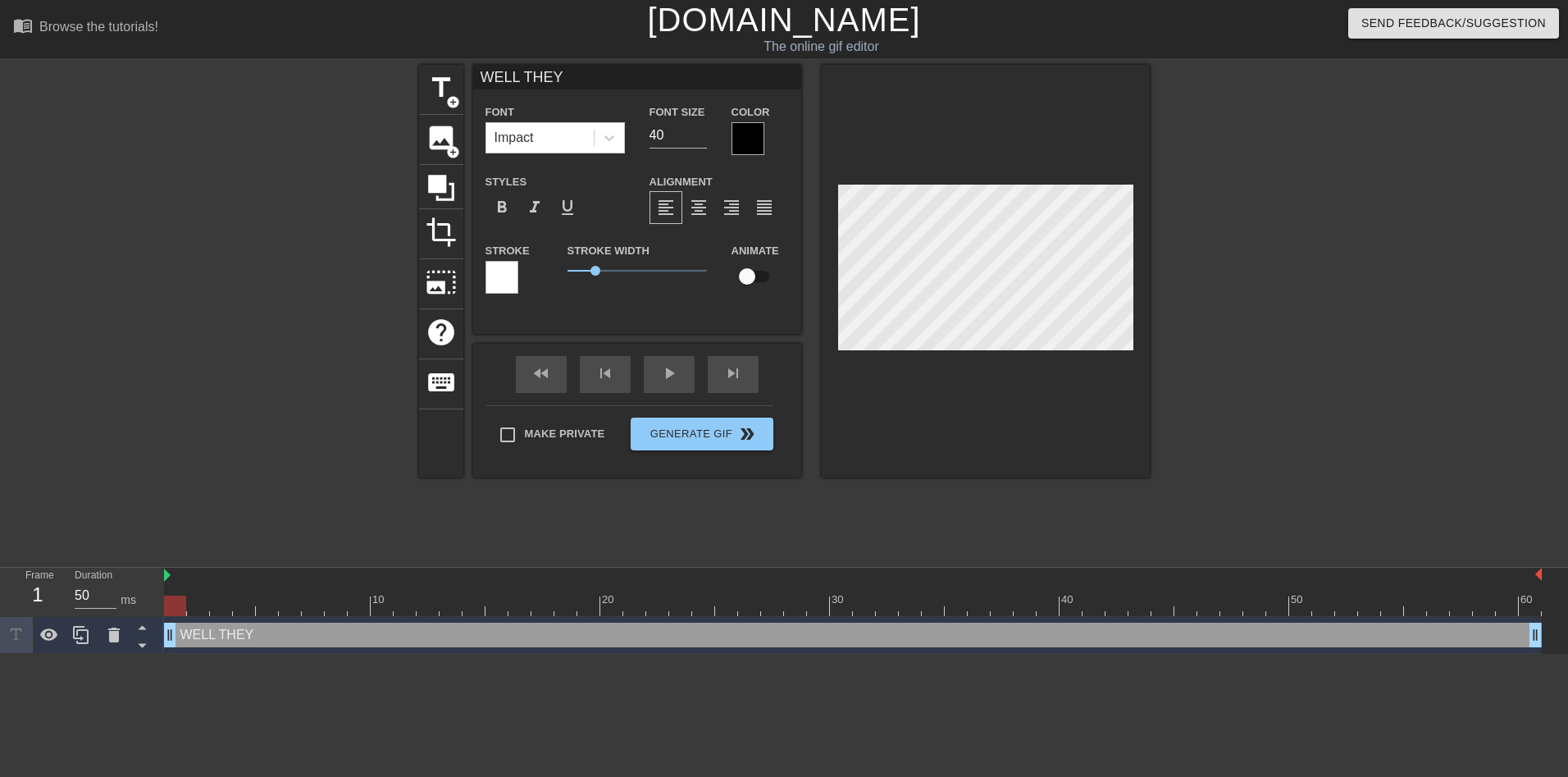
type input "WELL THEY S"
type textarea "WELL THEY S"
type input "WELL THEY SH"
type textarea "WELL THEY SH"
type input "WELL THEY SHO"
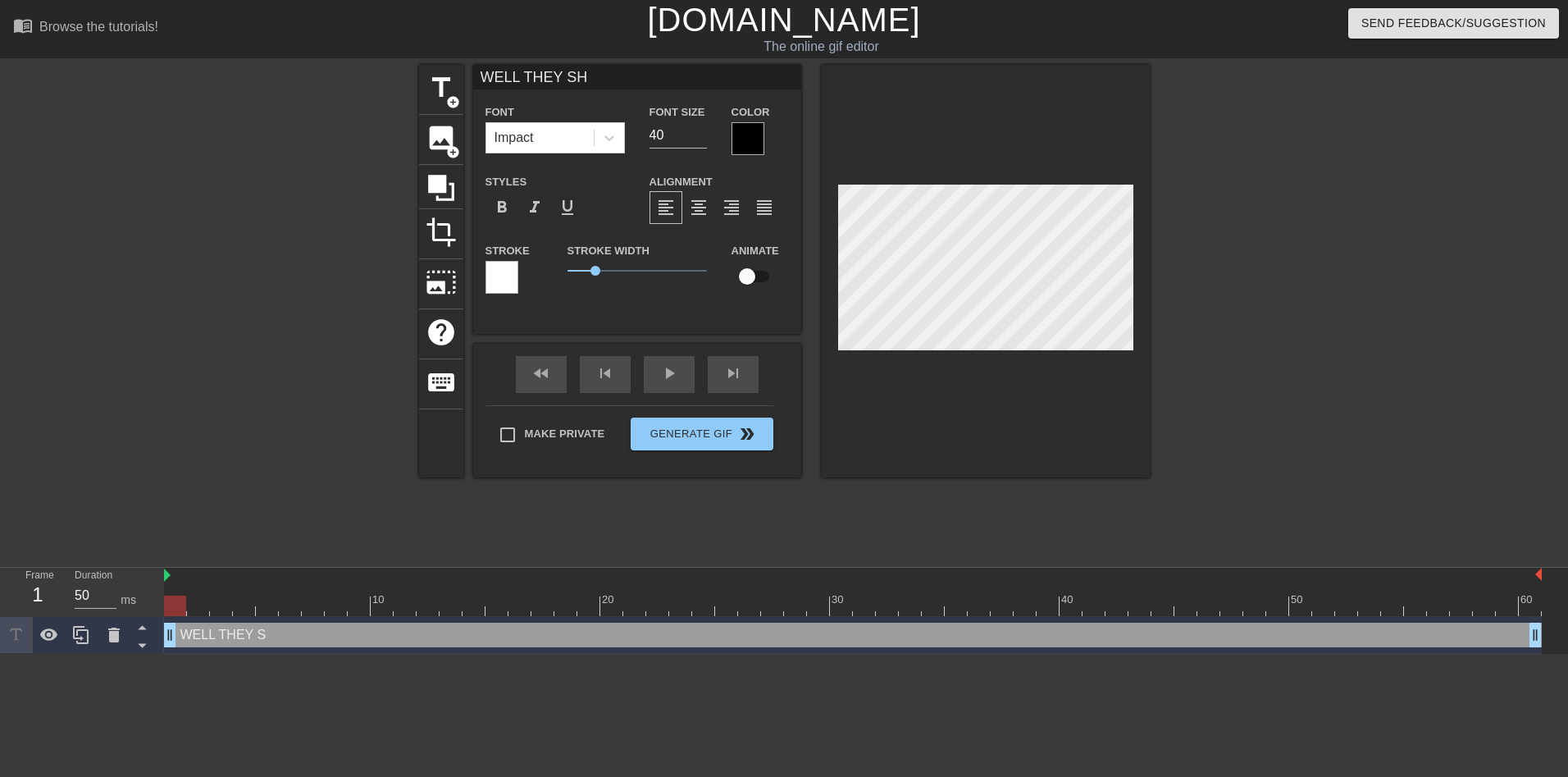
type textarea "WELL THEY SHO"
type input "WELL THEY SHOU"
type textarea "WELL THEY SHOU"
type input "WELL THEY SHOUL"
type textarea "WELL THEY SHOUL"
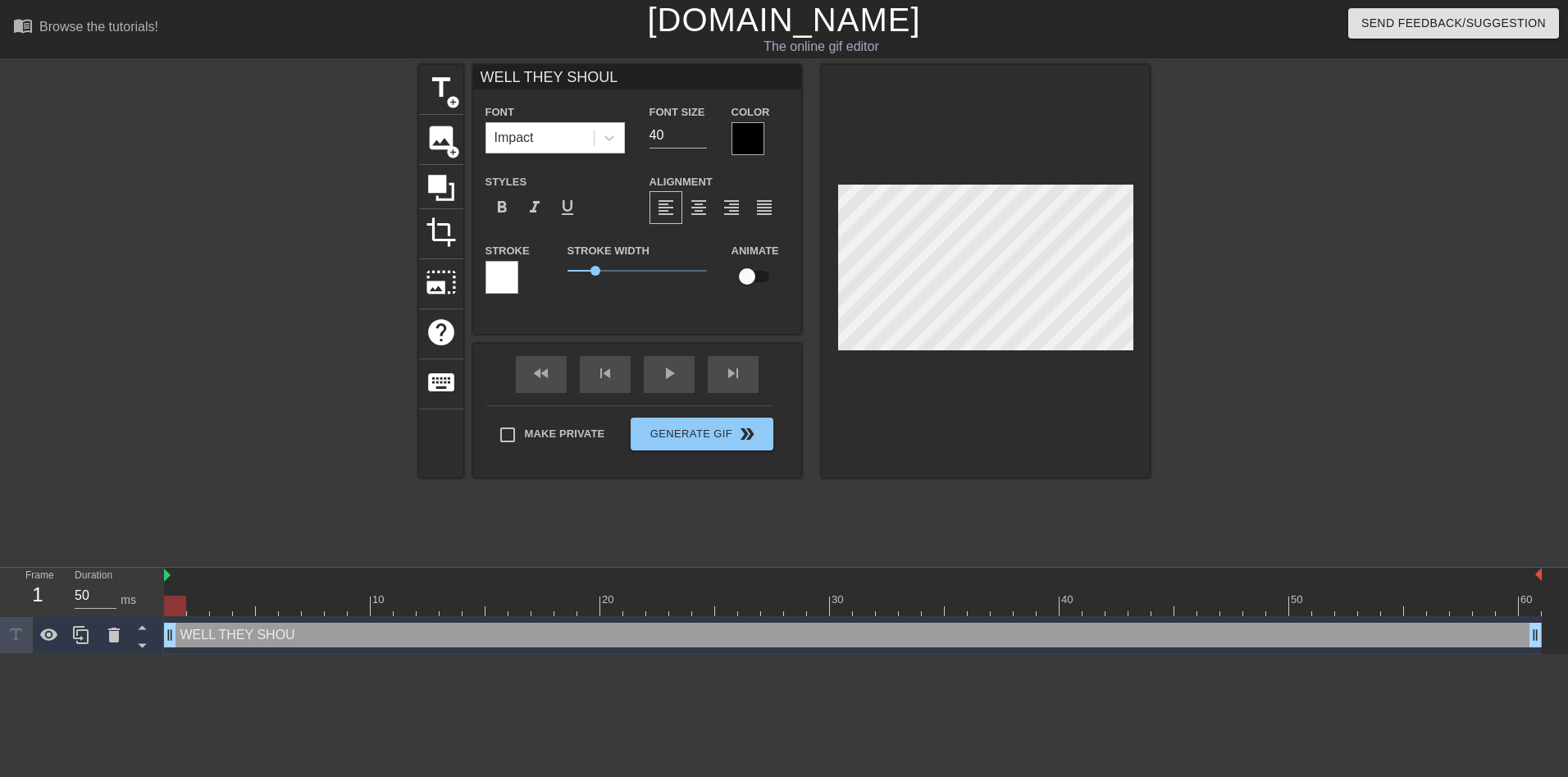
type input "WELL THEY SHOULD"
type textarea "WELL THEY SHOULD"
type input "WELL THEY SHOULD"
type textarea "WELL THEY SHOULD P"
type input "WELL THEY SHOULD PU"
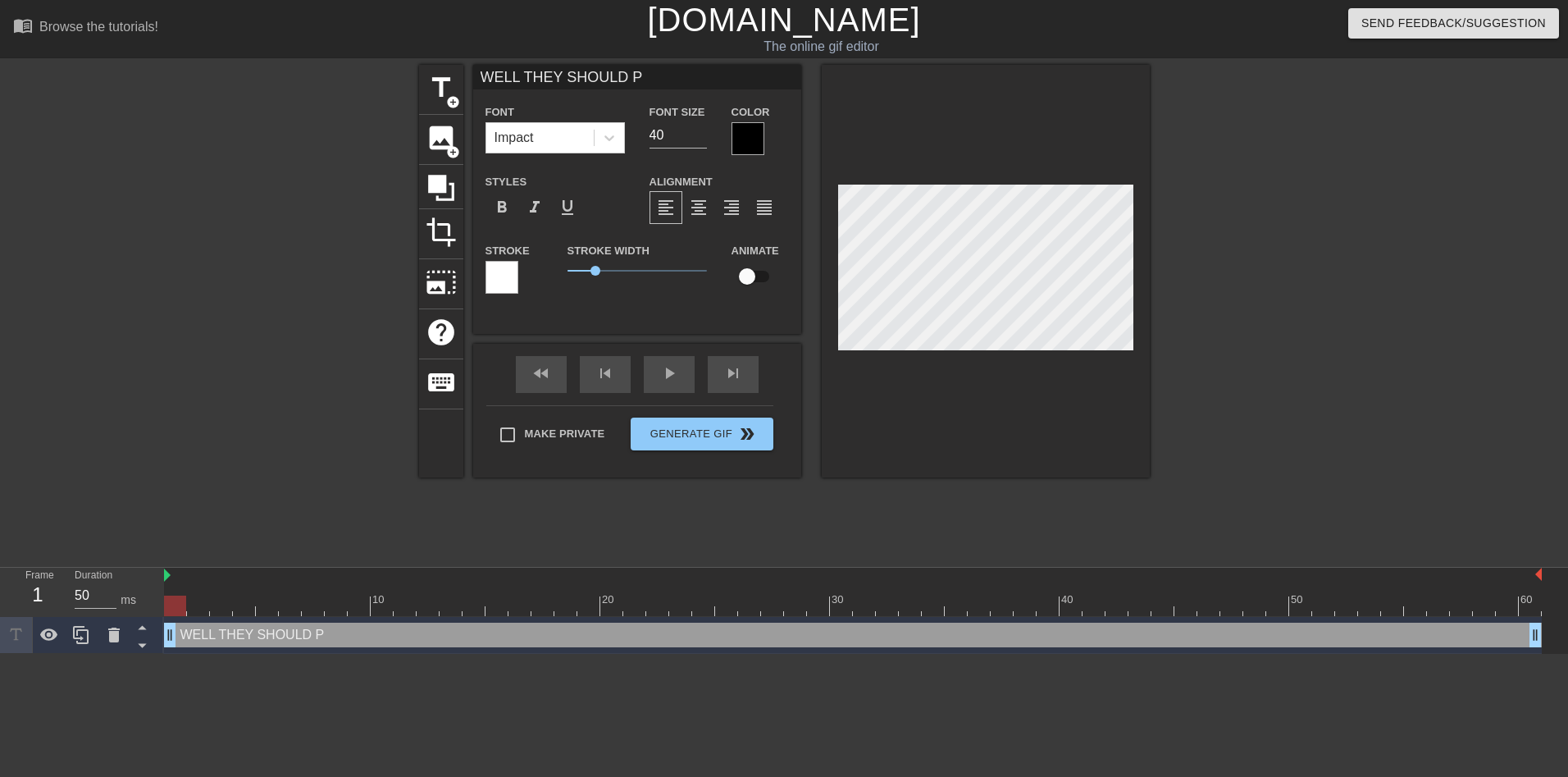
type textarea "WELL THEY SHOULD PU"
type input "WELL THEY SHOULD PUT"
type textarea "WELL THEY SHOULD PUT"
type input "WELL THEY SHOULD PUT"
type textarea "WELL THEY SHOULD PUT"
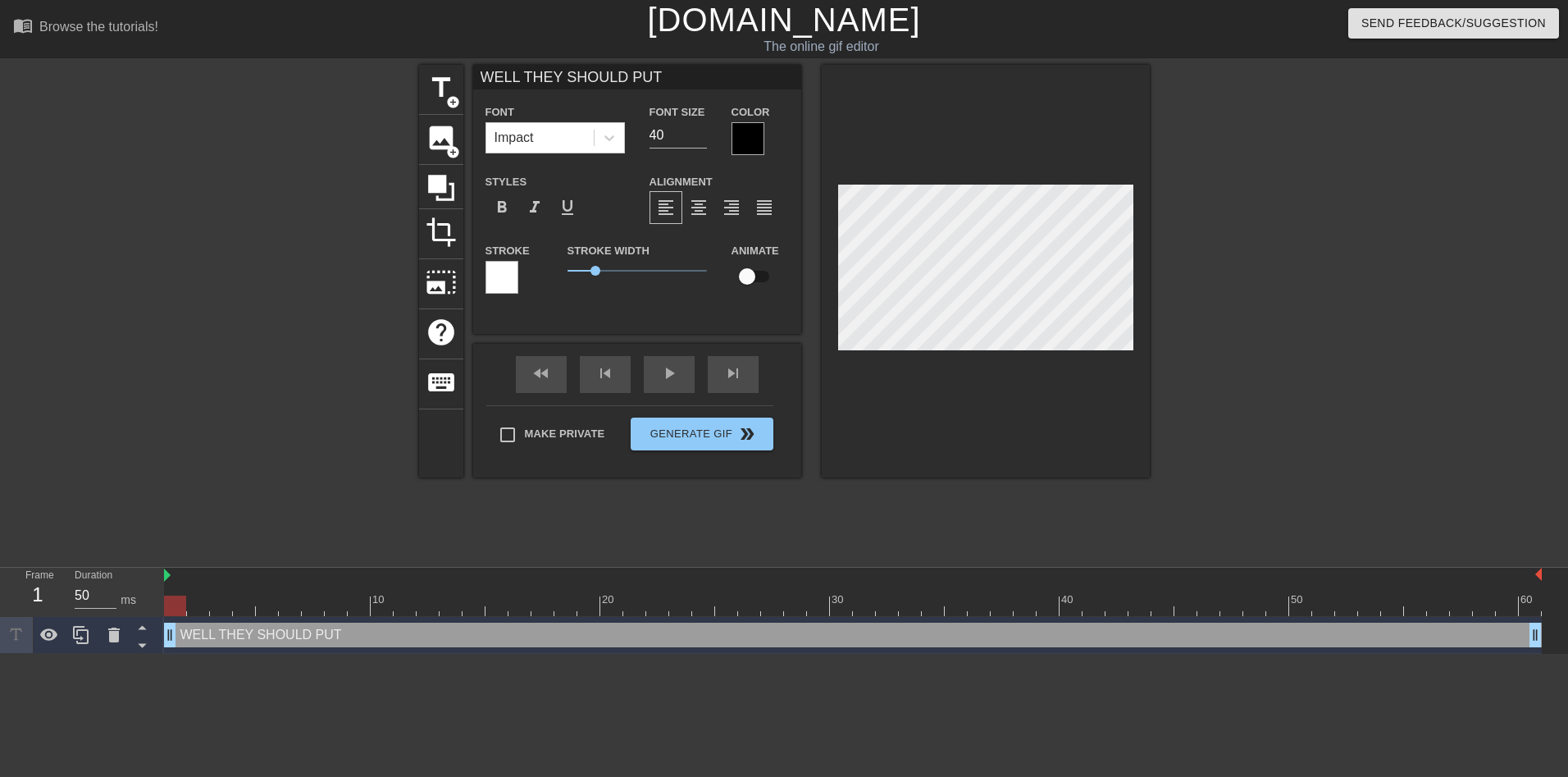
type input "WELL THEY SHOULD PUT T"
type textarea "WELL THEY SHOULD PUT T"
type input "WELL THEY SHOULD PUT TH"
type textarea "WELL THEY SHOULD PUT TH"
type input "WELL THEY SHOULD PUT THA"
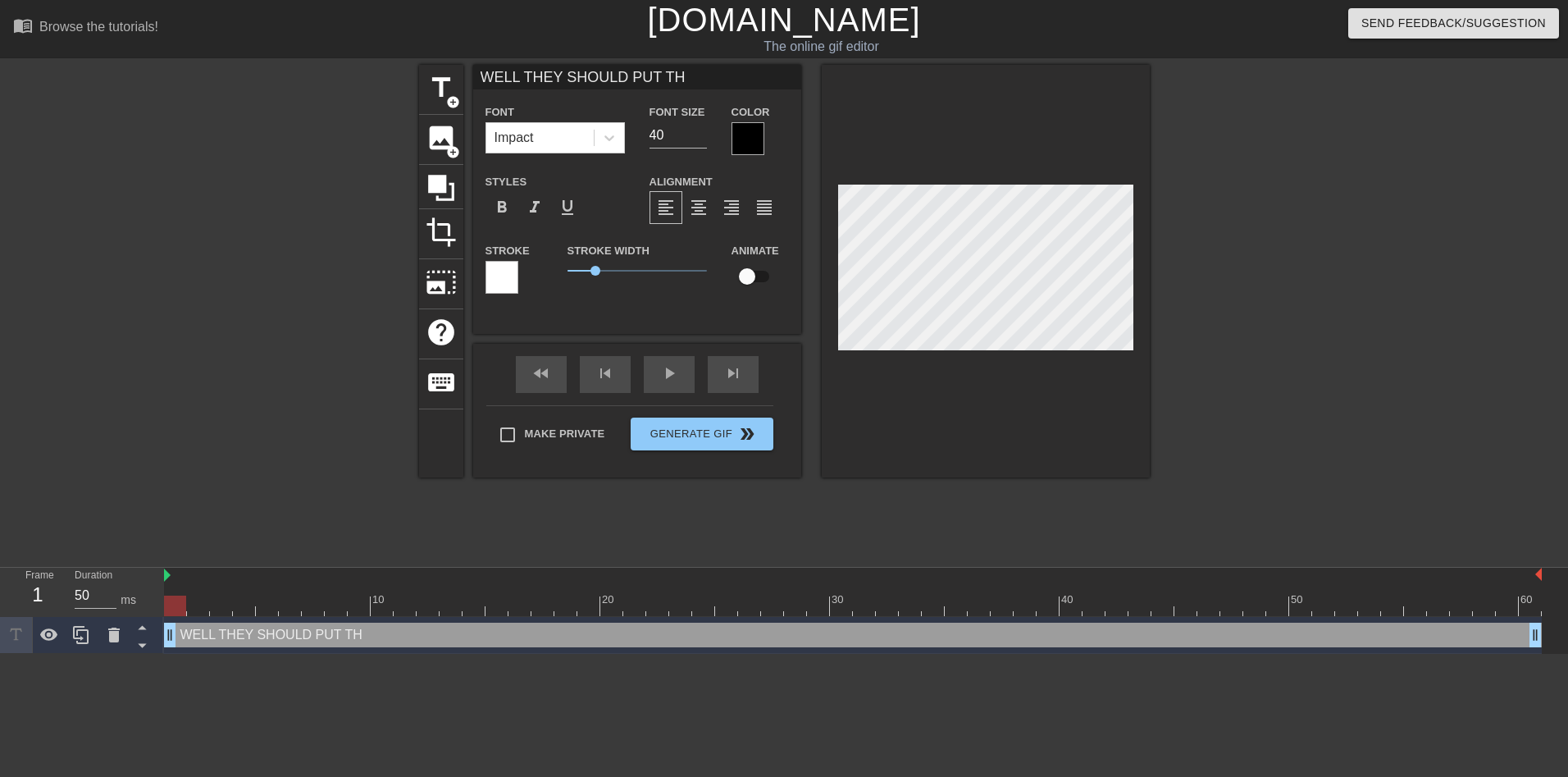
type textarea "WELL THEY SHOULD PUT THA"
type input "WELL THEY SHOULD PUT THAT"
type textarea "WELL THEY SHOULD PUT THAT"
type input "WELL THEY SHOULD PUT THAT"
type textarea "WELL THEY SHOULD PUT THAT"
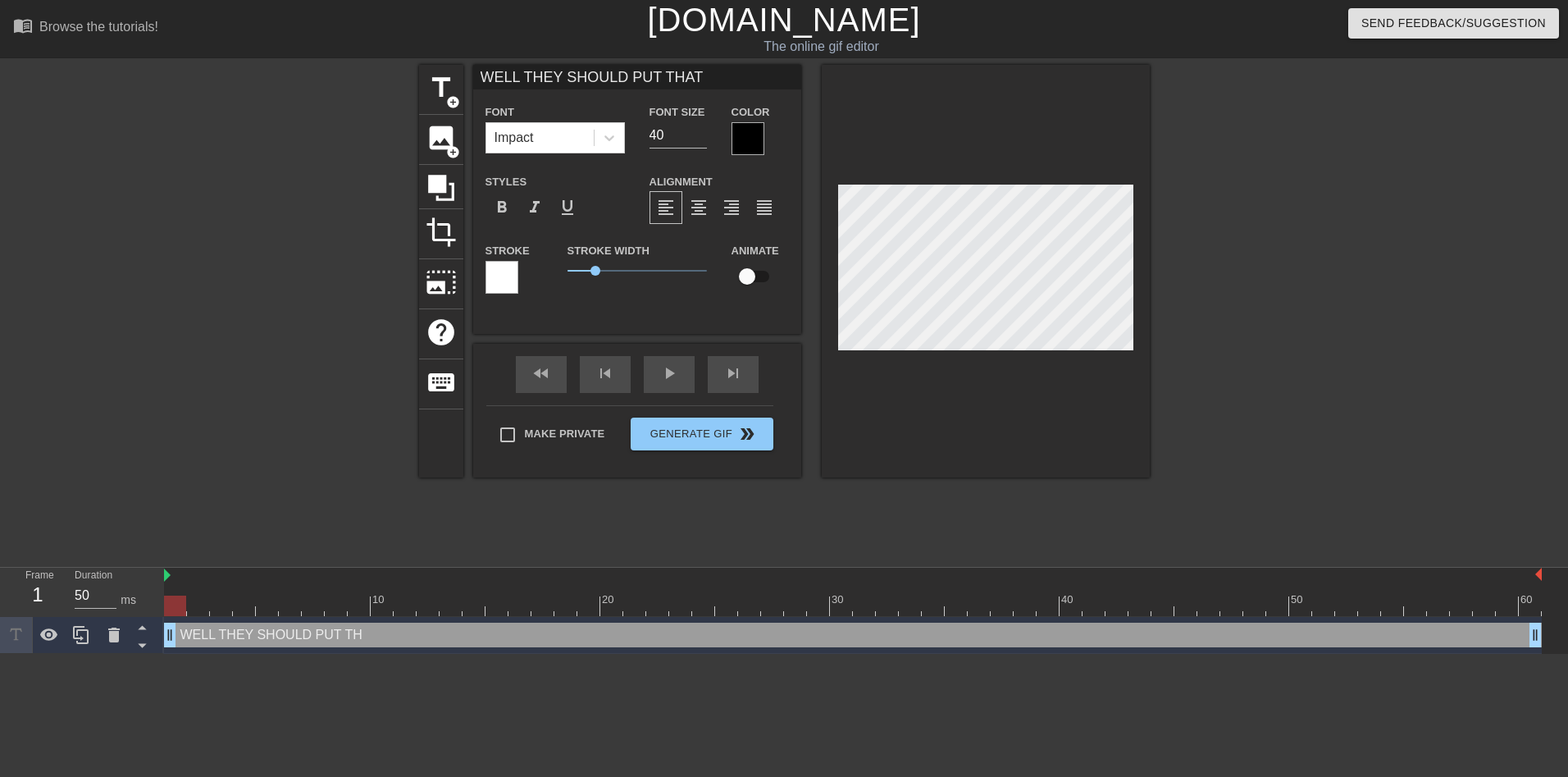
type input "WELL THEY SHOULD PUT THAT O"
type textarea "WELL THEY SHOULD PUT THAT O"
type input "WELL THEY SHOULD PUT THAT ON"
type textarea "WELL THEY SHOULD PUT THAT ON"
type input "WELL THEY SHOULD PUT THAT ON"
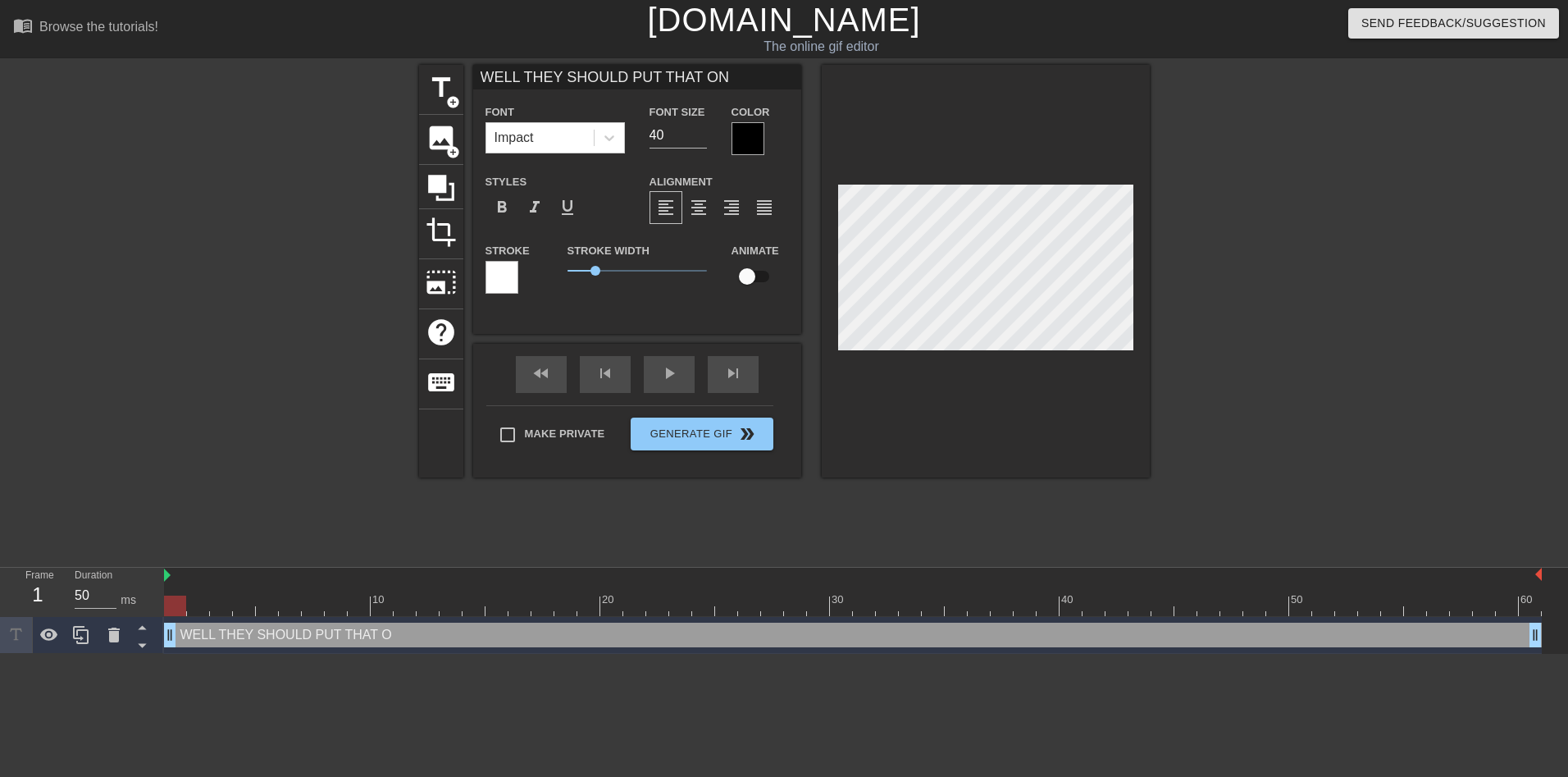
type textarea "WELL THEY SHOULD PUT THAT ON"
type input "WELL THEY SHOULD PUT THAT ON T"
type textarea "WELL THEY SHOULD PUT THAT ON T"
type input "WELL THEY SHOULD PUT THAT ON TH"
type textarea "WELL THEY SHOULD PUT THAT ON THE"
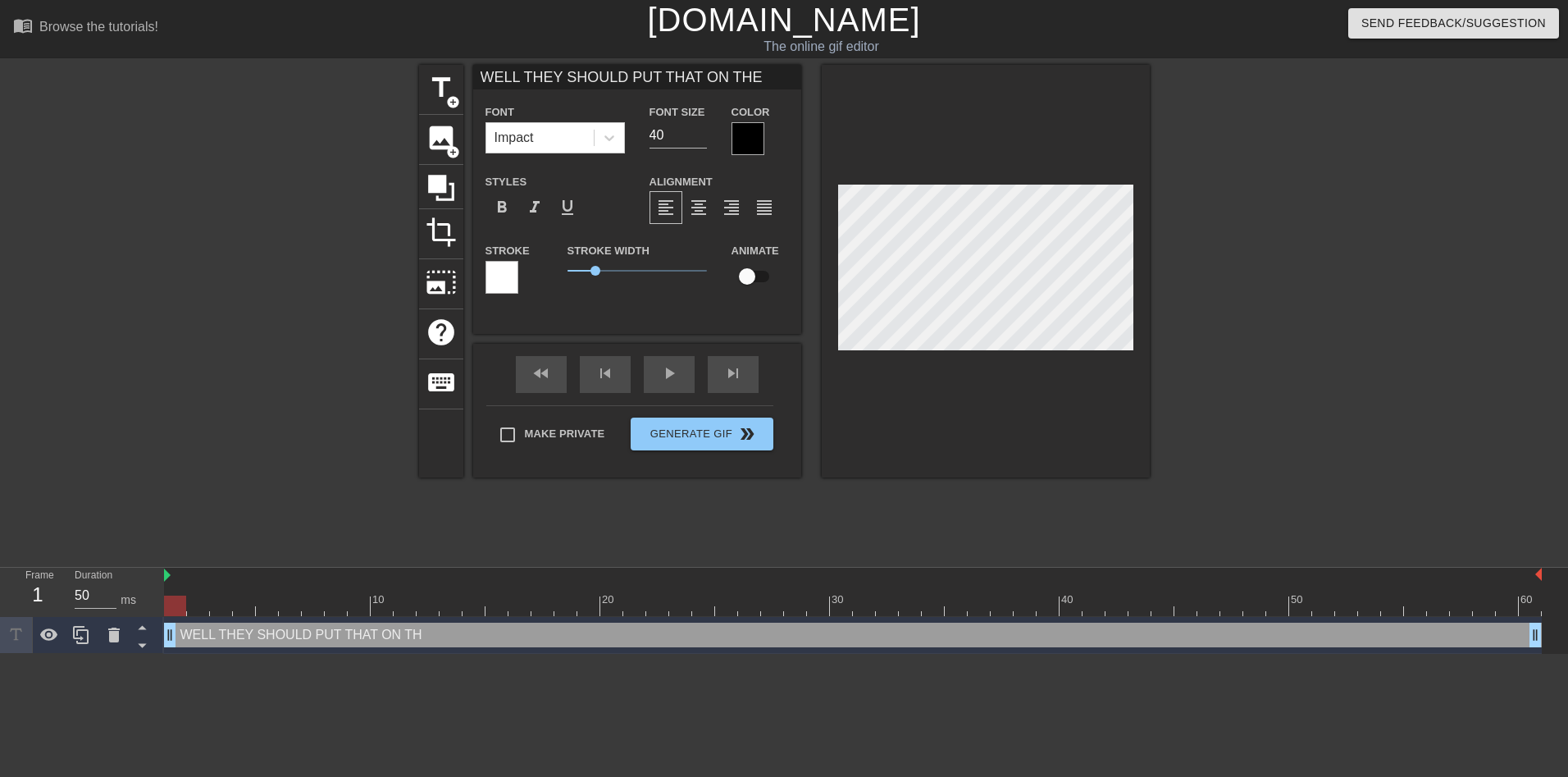
type input "WELL THEY SHOULD PUT THAT ON THE"
type textarea "WELL THEY SHOULD PUT THAT ON THE"
type input "WELL THEY SHOULD PUT THAT ON THE B"
type textarea "WELL THEY SHOULD PUT THAT ON THE B"
type input "WELL THEY SHOULD PUT THAT ON THE BO"
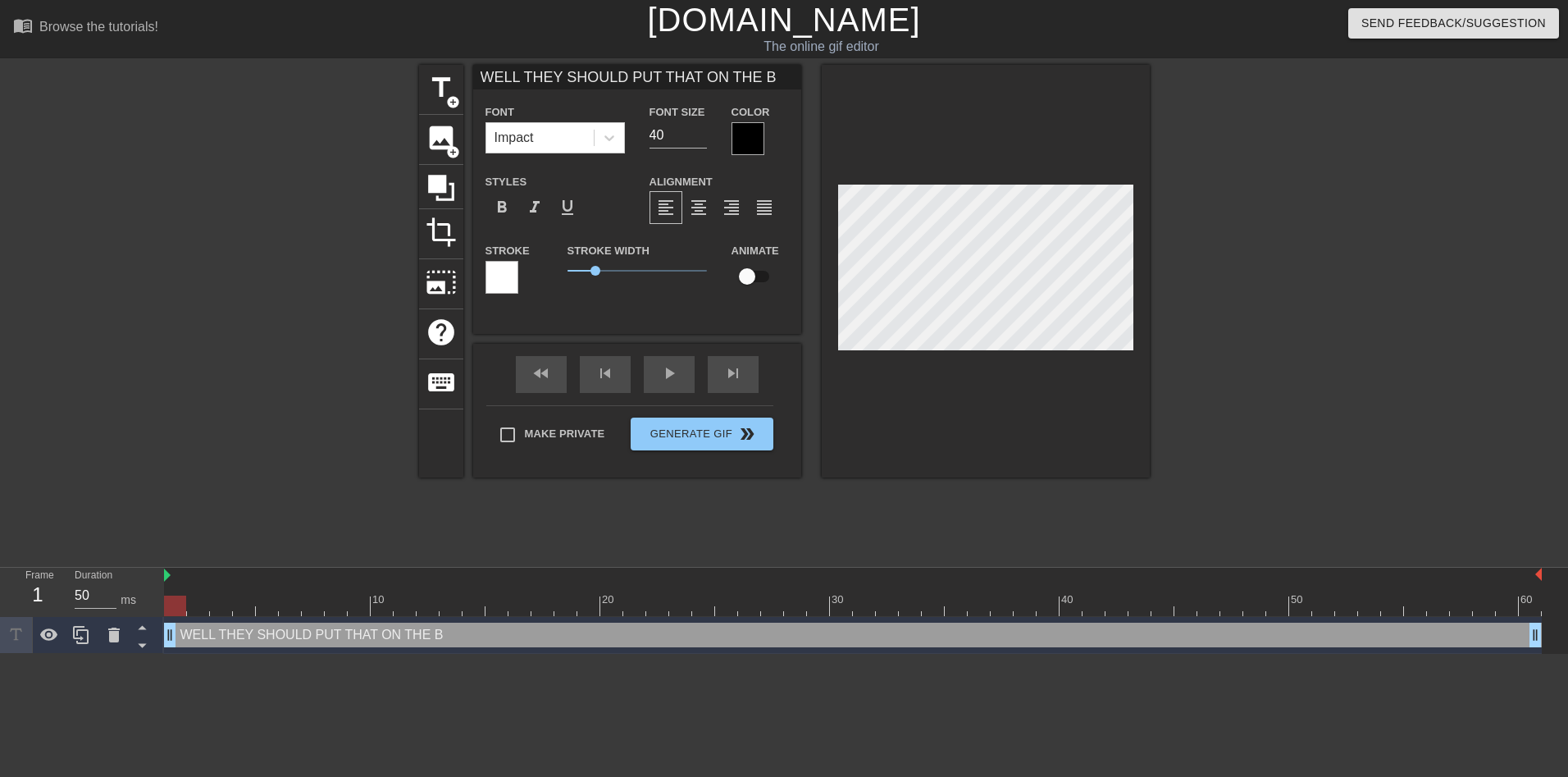
type textarea "WELL THEY SHOULD PUT THAT ON THE BO"
type input "WELL THEY SHOULD PUT THAT ON THE BOX"
type textarea "WELL THEY SHOULD PUT THAT ON THE BOX"
type input "WELL THEY SHOULD PUT THAT ON THE BO"
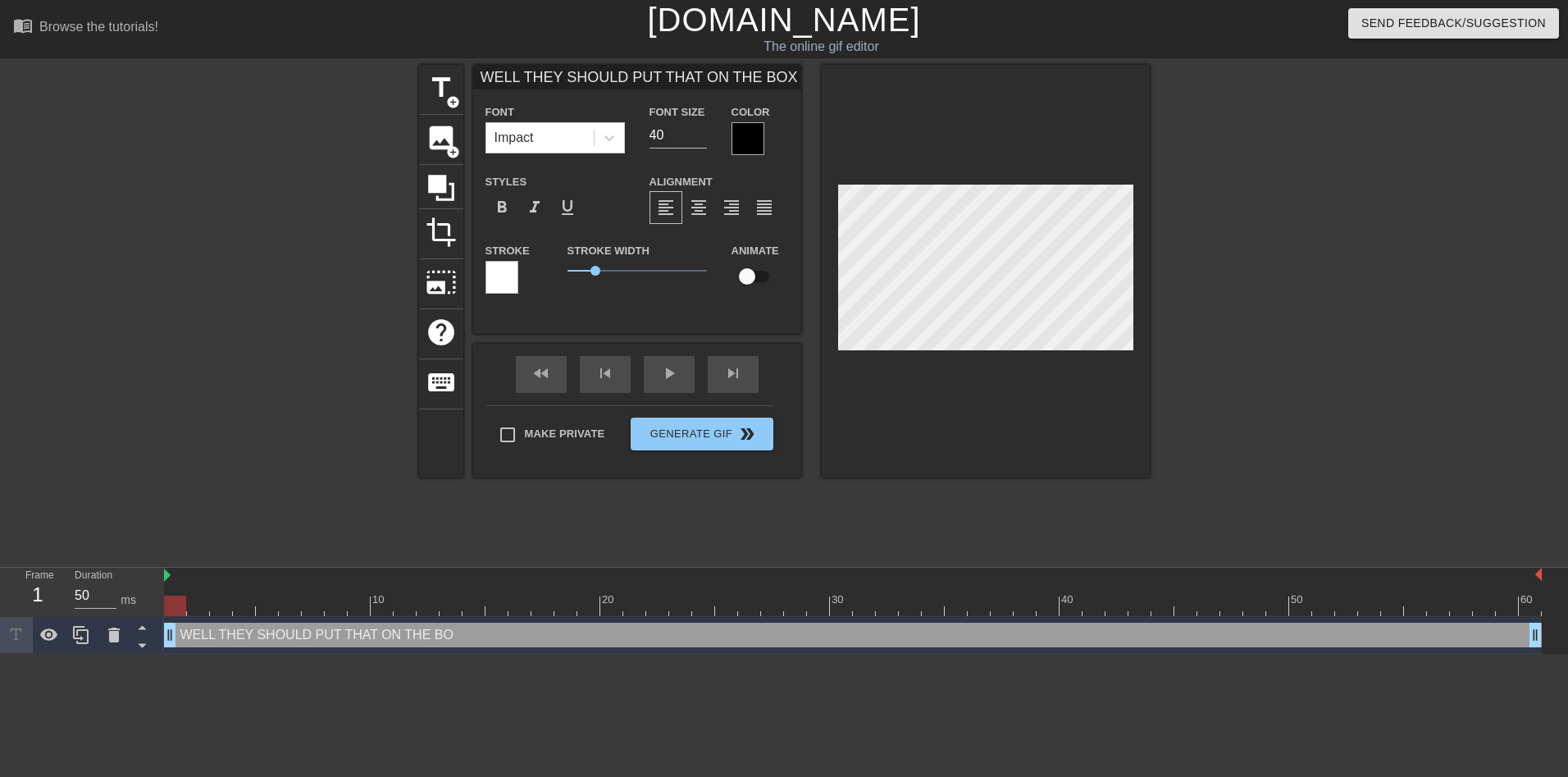
type textarea "WELL THEY SHOULD PUT THAT ON THE BO"
type input "WELL THEY SHOULD PUT THAT ON THE B"
type textarea "WELL THEY SHOULD PUT THAT ON THE B"
type input "WELL THEY SHOULD PUT THAT ON THE"
type textarea "WELL THEY SHOULD PUT THAT ON THE"
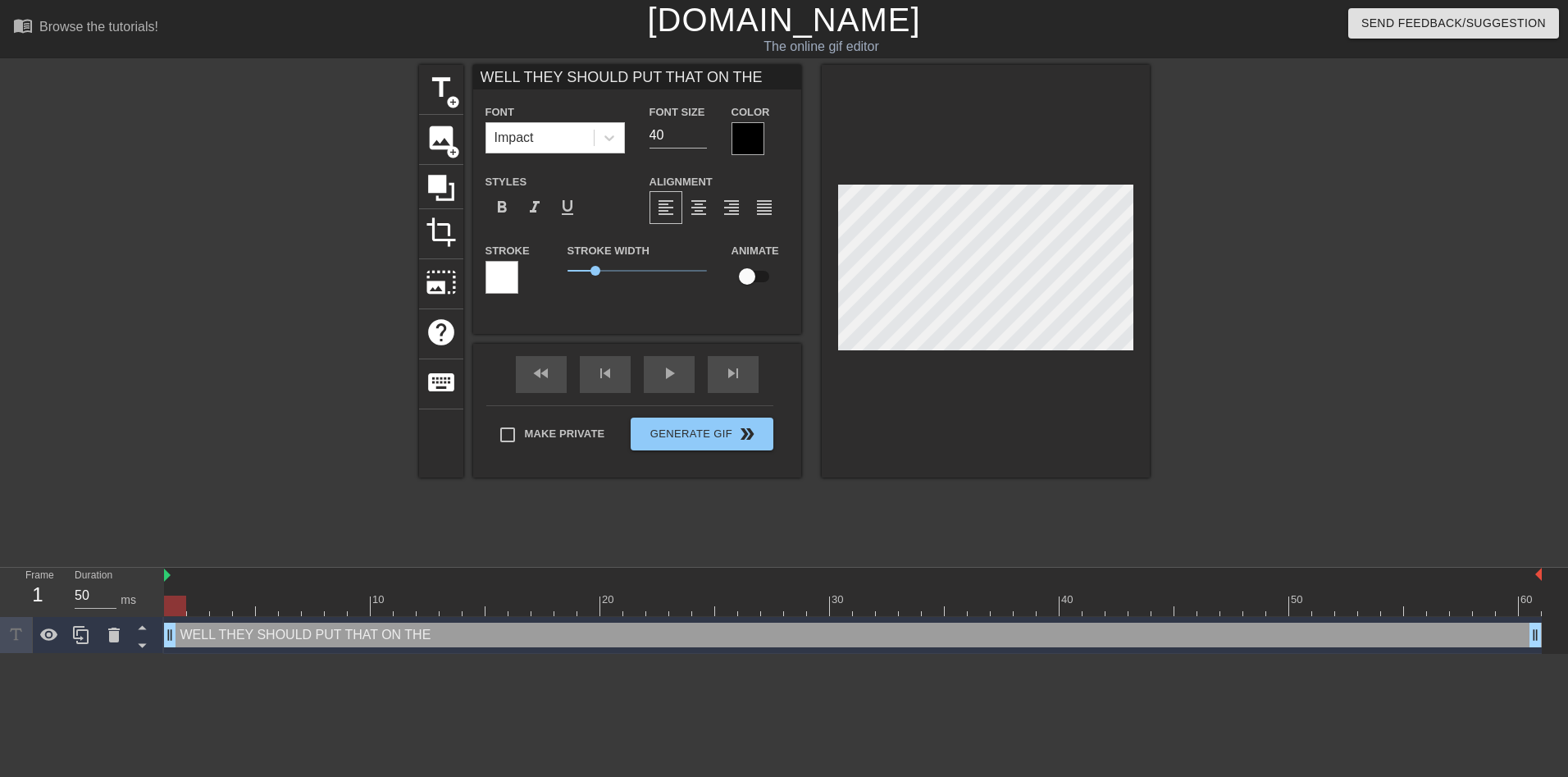
type input "WELL THEY SHOULD PUT THAT ON THE N"
type textarea "WELL THEY SHOULD PUT THAT ON THE N"
type input "WELL THEY SHOULD PUT THAT ON THE N"
type textarea "WELL THEY SHOULD PUT THAT ON THE N"
type input "WELL THEY SHOULD PUT THAT ON THE N T"
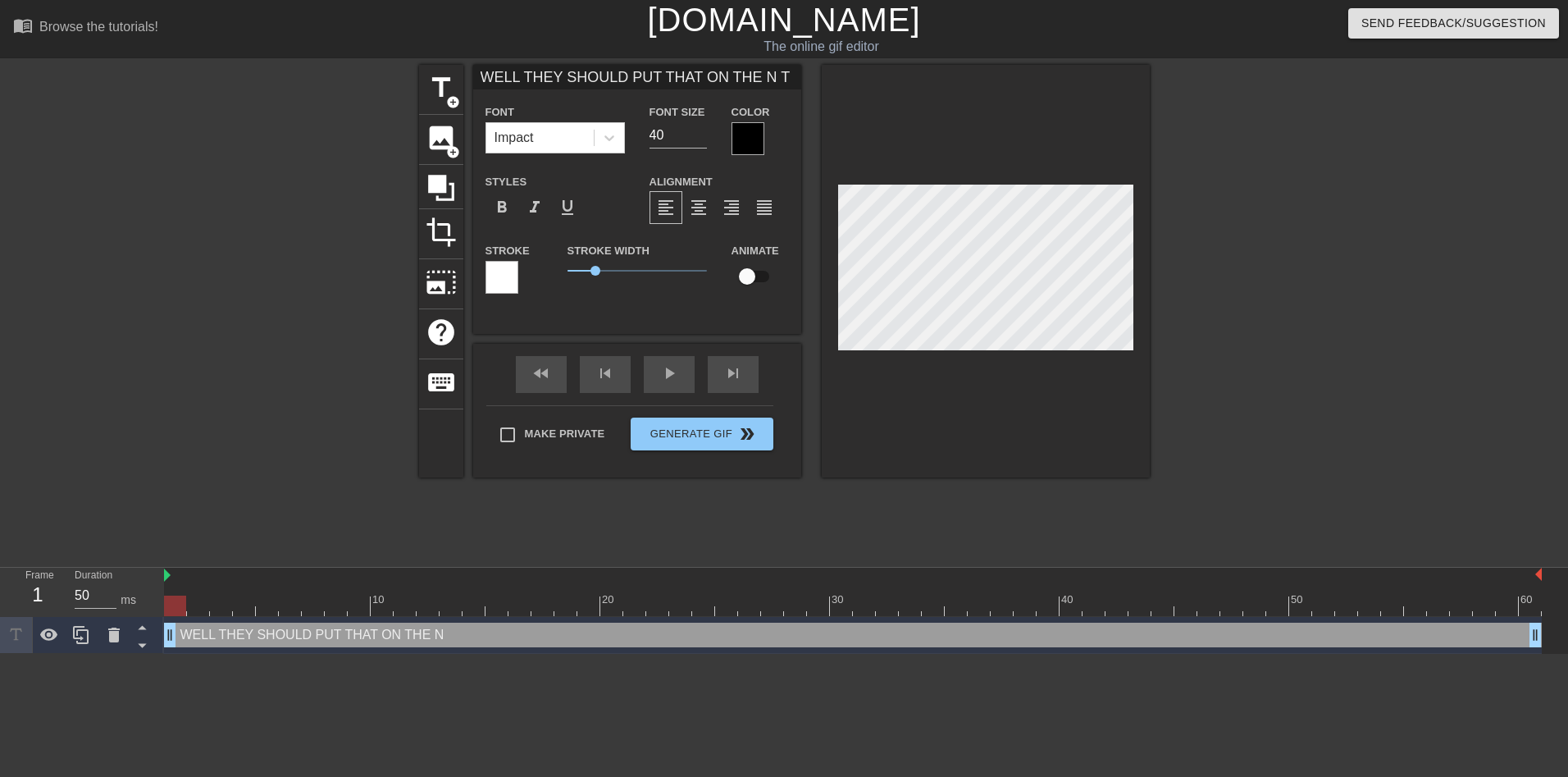
type textarea "WELL THEY SHOULD PUT THAT ON THE N T"
type input "WELL THEY SHOULD PUT THAT ON THE N TH"
type textarea "WELL THEY SHOULD PUT THAT ON THE N TH"
type input "WELL THEY SHOULD PUT THAT ON THE N THE"
type textarea "WELL THEY SHOULD PUT THAT ON THE N THE"
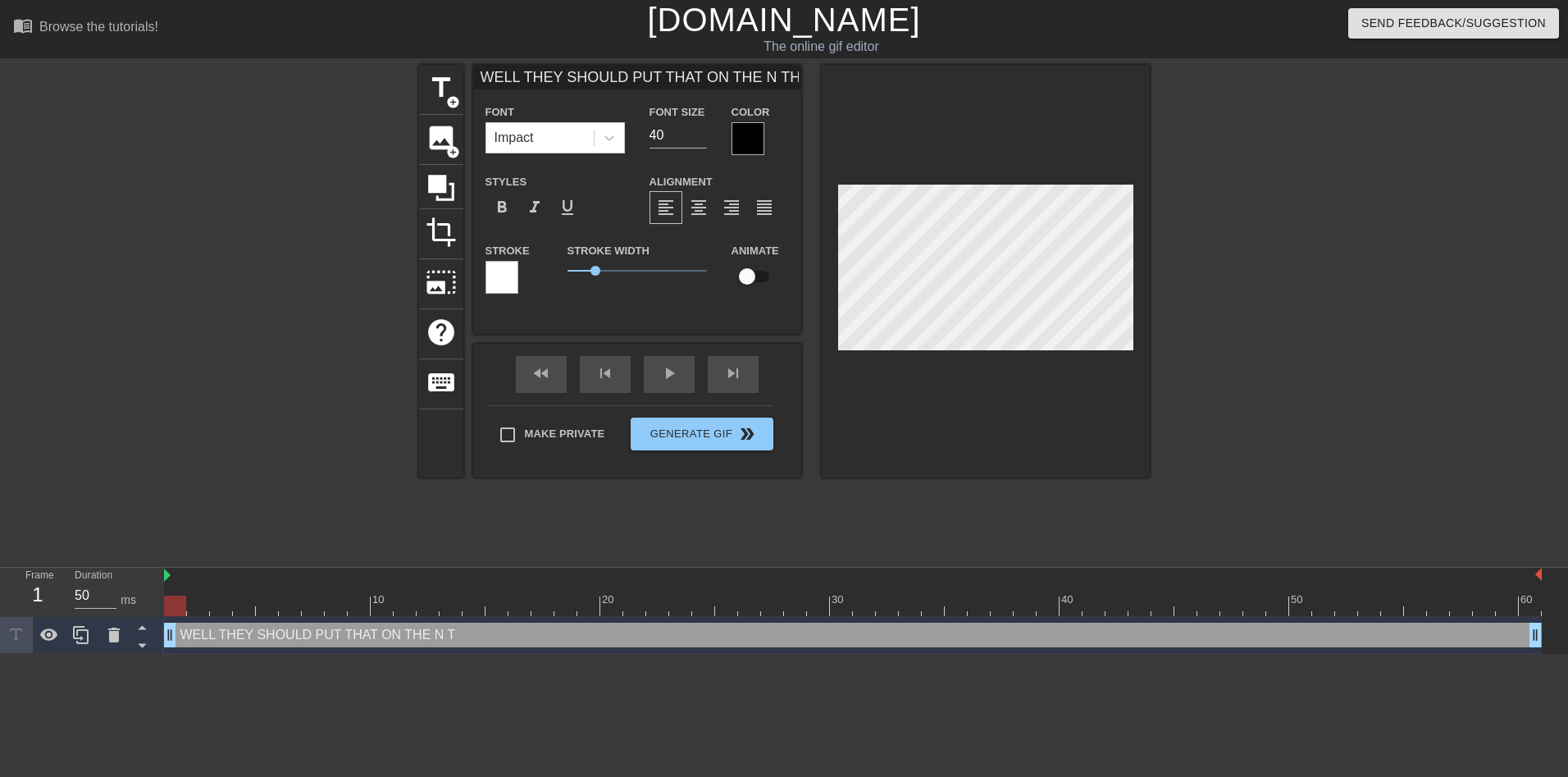
type input "WELL THEY SHOULD PUT THAT ON THE N THE"
type textarea "WELL THEY SHOULD PUT THAT ON THE N THE"
type input "WELL THEY SHOULD PUT THAT ON THE N THE B"
type textarea "WELL THEY SHOULD PUT THAT ON THE N THE B"
type input "WELL THEY SHOULD PUT THAT ON THE N THE BO"
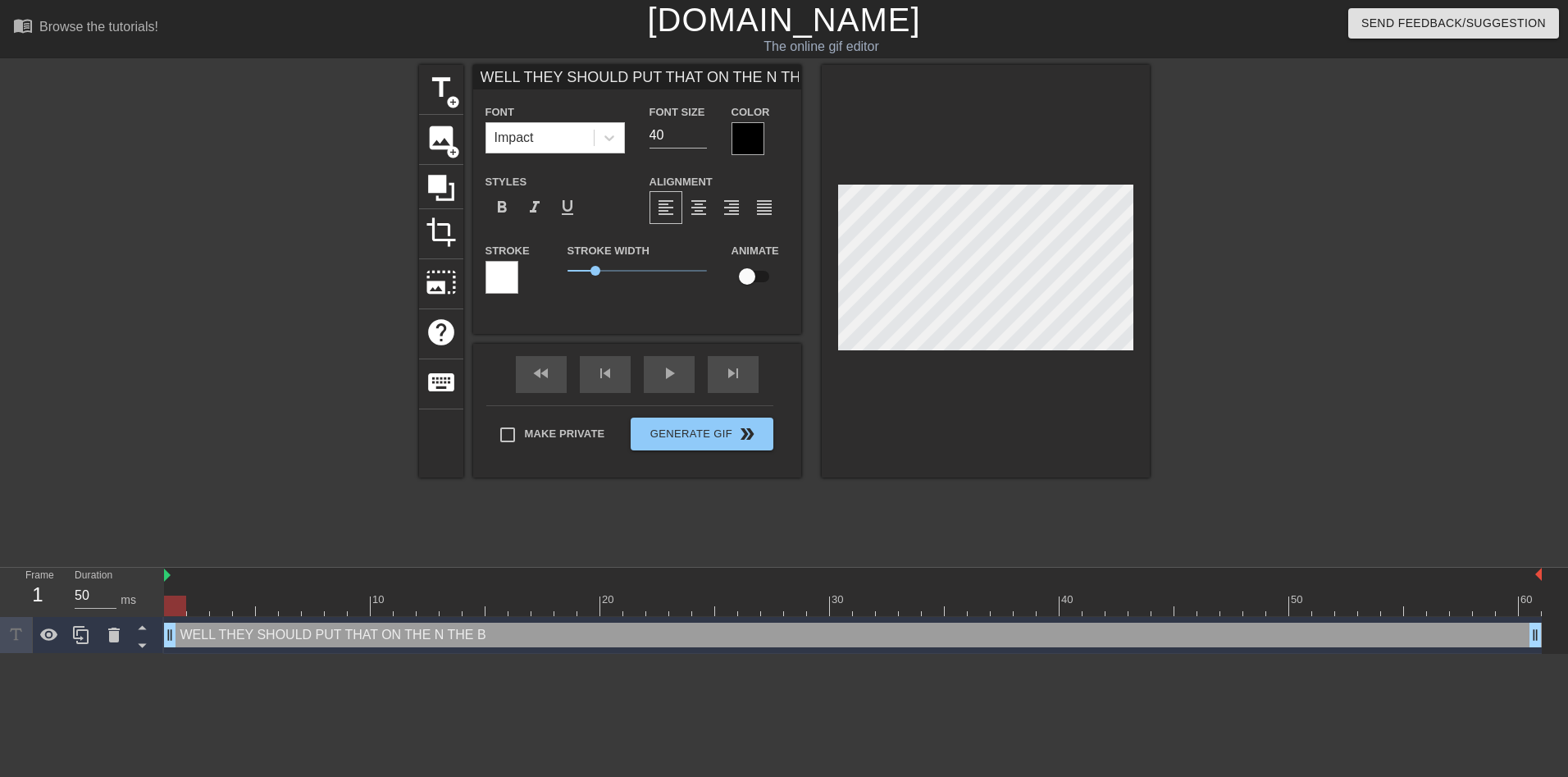
type textarea "WELL THEY SHOULD PUT THAT ON THE N THE BO"
type input "WELL THEY SHOULD PUT THAT ON THE N THE BOX"
type textarea "WELL THEY SHOULD PUT THAT ON THE N THE BOX"
type input "WELL THEY SHOULD PUT THAT ON THE N THE BO"
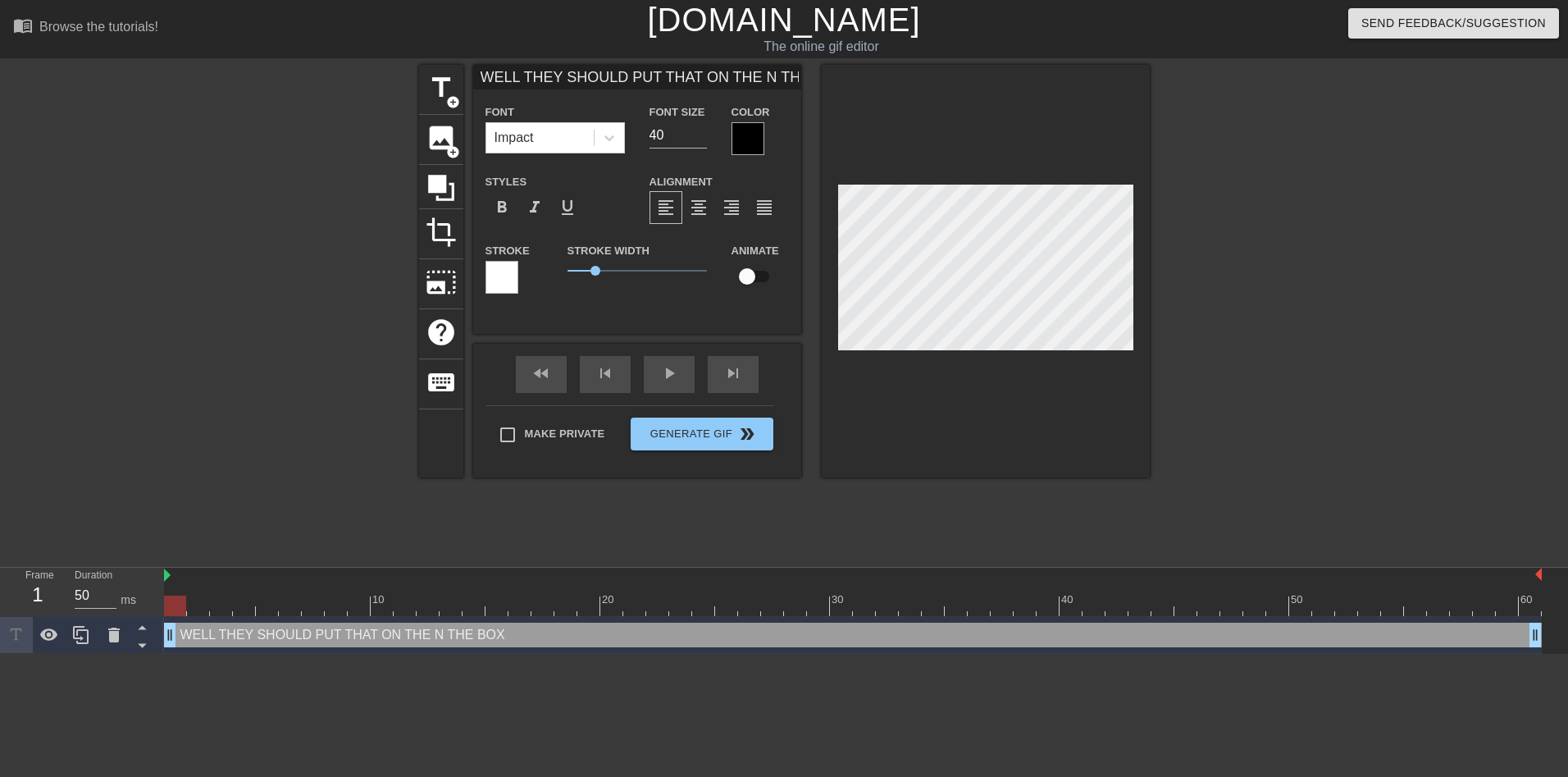
type textarea "WELL THEY SHOULD PUT THAT ON THE N THE BO"
type input "WELL THEY SHOULD PUT THAT ON THE N THE B"
type textarea "WELL THEY SHOULD PUT THAT ON THE N THE B"
type input "WELL THEY SHOULD PUT THAT ON THE N THE"
type textarea "WELL THEY SHOULD PUT THAT ON THE N THE"
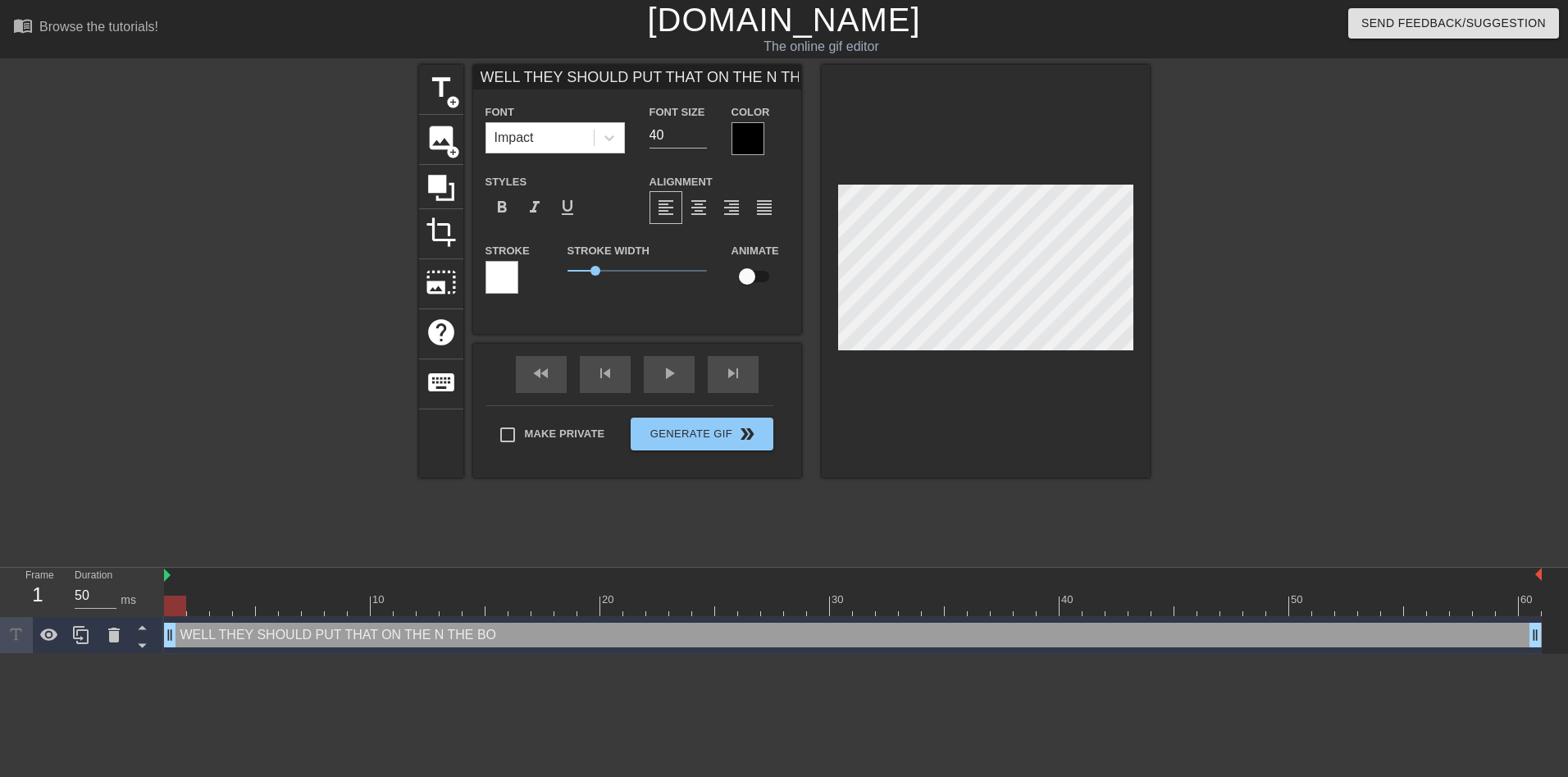
type input "WELL THEY SHOULD PUT THAT ON THE N THE"
type textarea "WELL THEY SHOULD PUT THAT ON THE N THE"
type input "WELL THEY SHOULD PUT THAT ON THE N TH"
type textarea "WELL THEY SHOULD PUT THAT ON THE N TH"
type input "WELL THEY SHOULD PUT THAT ON THE N T"
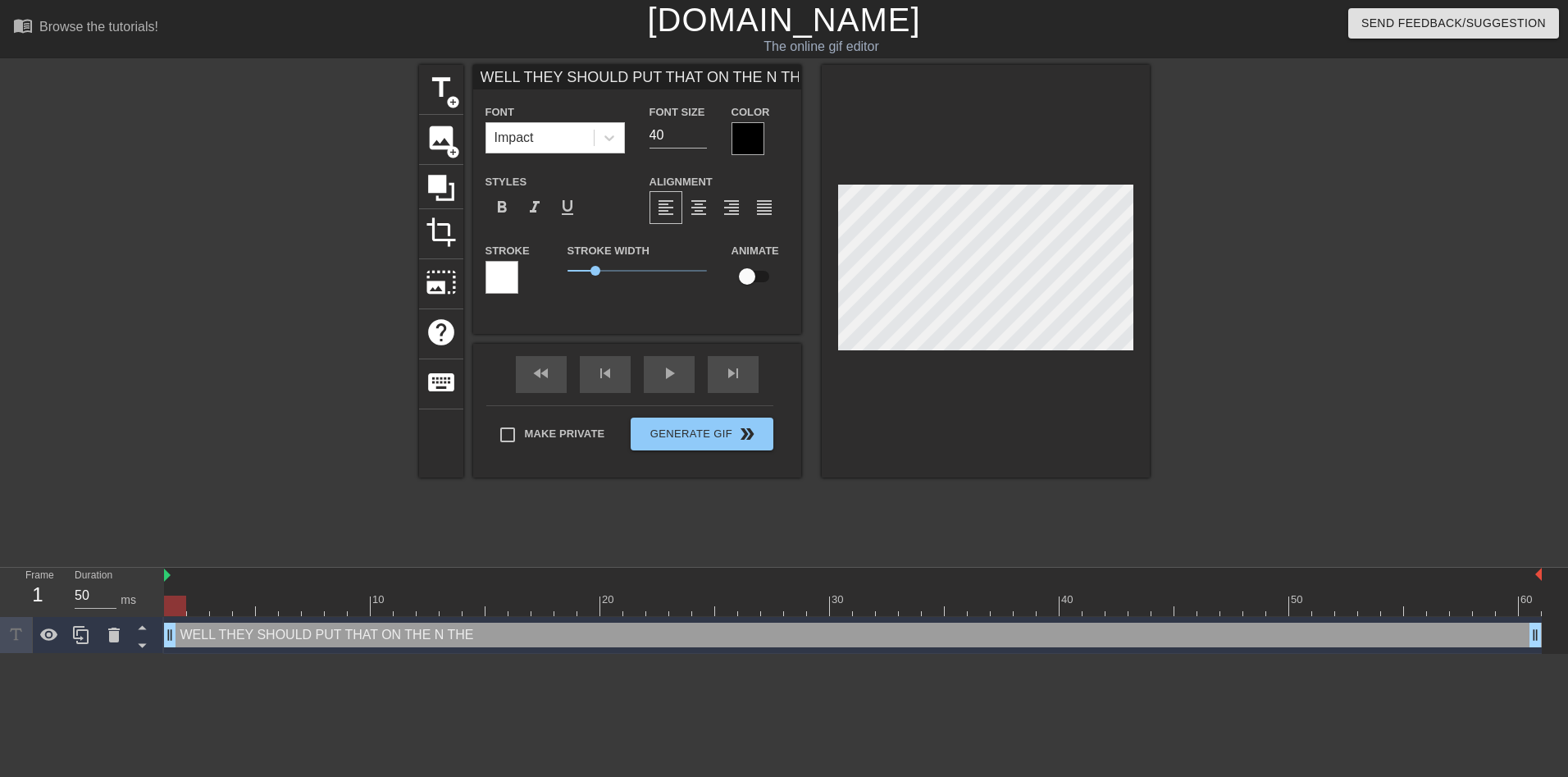
type textarea "WELL THEY SHOULD PUT THAT ON THE N T"
type input "WELL THEY SHOULD PUT THAT ON THE N"
type textarea "WELL THEY SHOULD PUT THAT ON THE N"
type input "WELL THEY SHOULD PUT THAT ON THE N"
type textarea "WELL THEY SHOULD PUT THAT ON THE N"
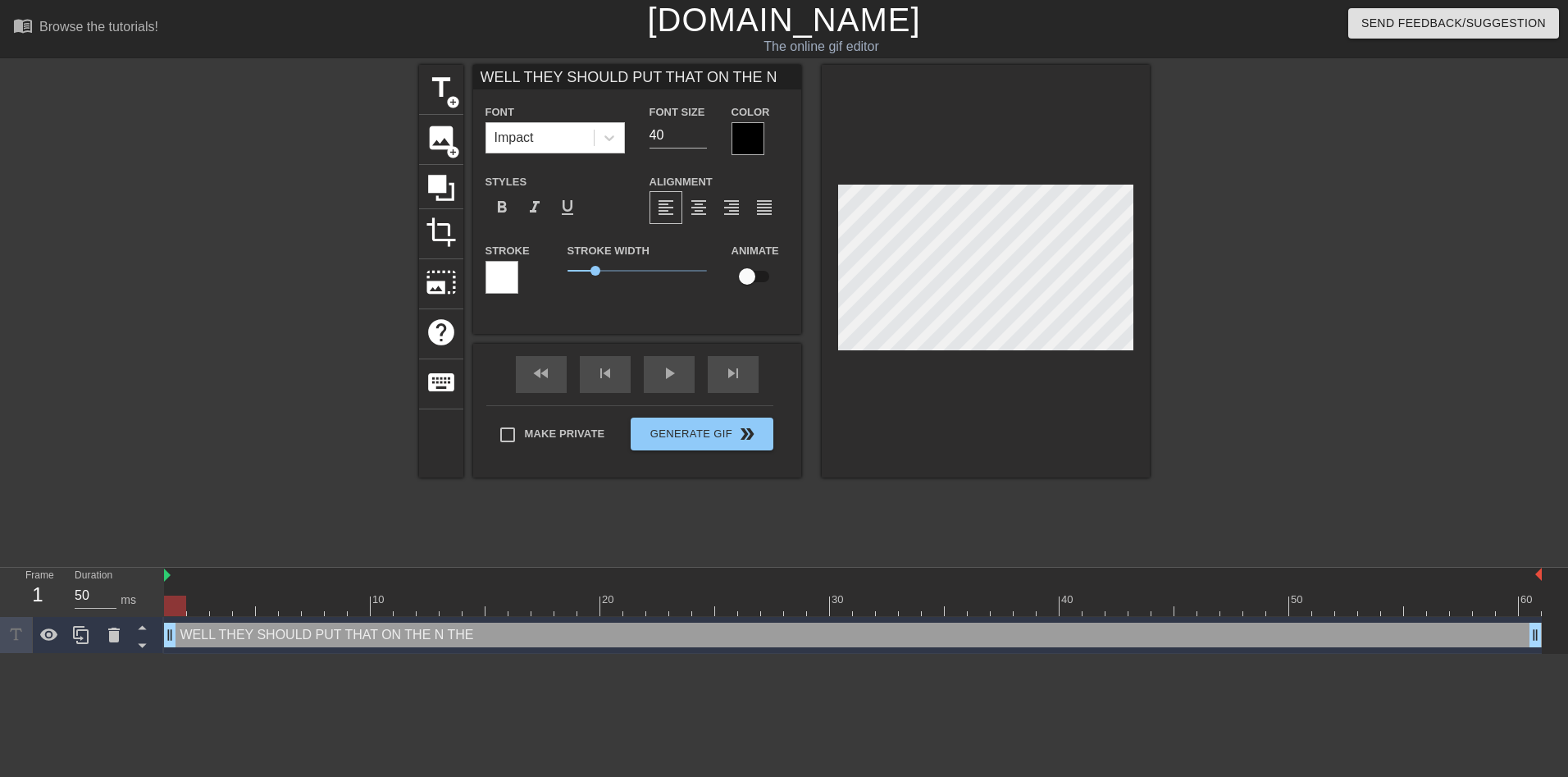
type input "WELL THEY SHOULD PUT THAT ON THE"
type textarea "WELL THEY SHOULD PUT THAT ON THE"
type input "WELL THEY SHOULD PUT THAT ON THE"
type textarea "WELL THEY SHOULD PUT THAT ON THE"
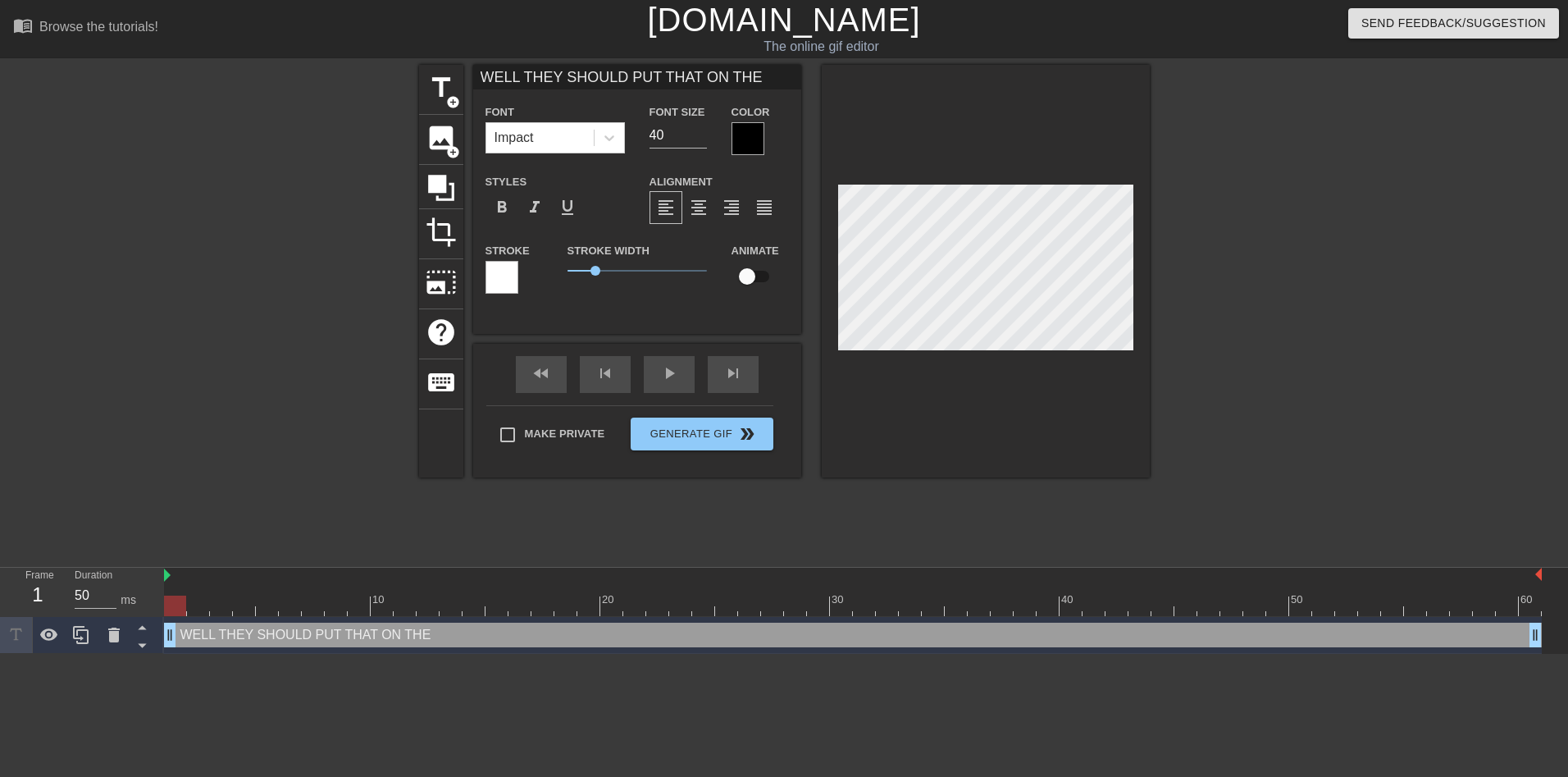
type input "WELL THEY SHOULD PUT THAT ON THE B"
type textarea "WELL THEY SHOULD PUT THAT ON THE B"
type input "WELL THEY SHOULD PUT THAT ON THE BO"
type textarea "WELL THEY SHOULD PUT THAT ON THE BO"
type input "WELL THEY SHOULD PUT THAT ON THE BOX"
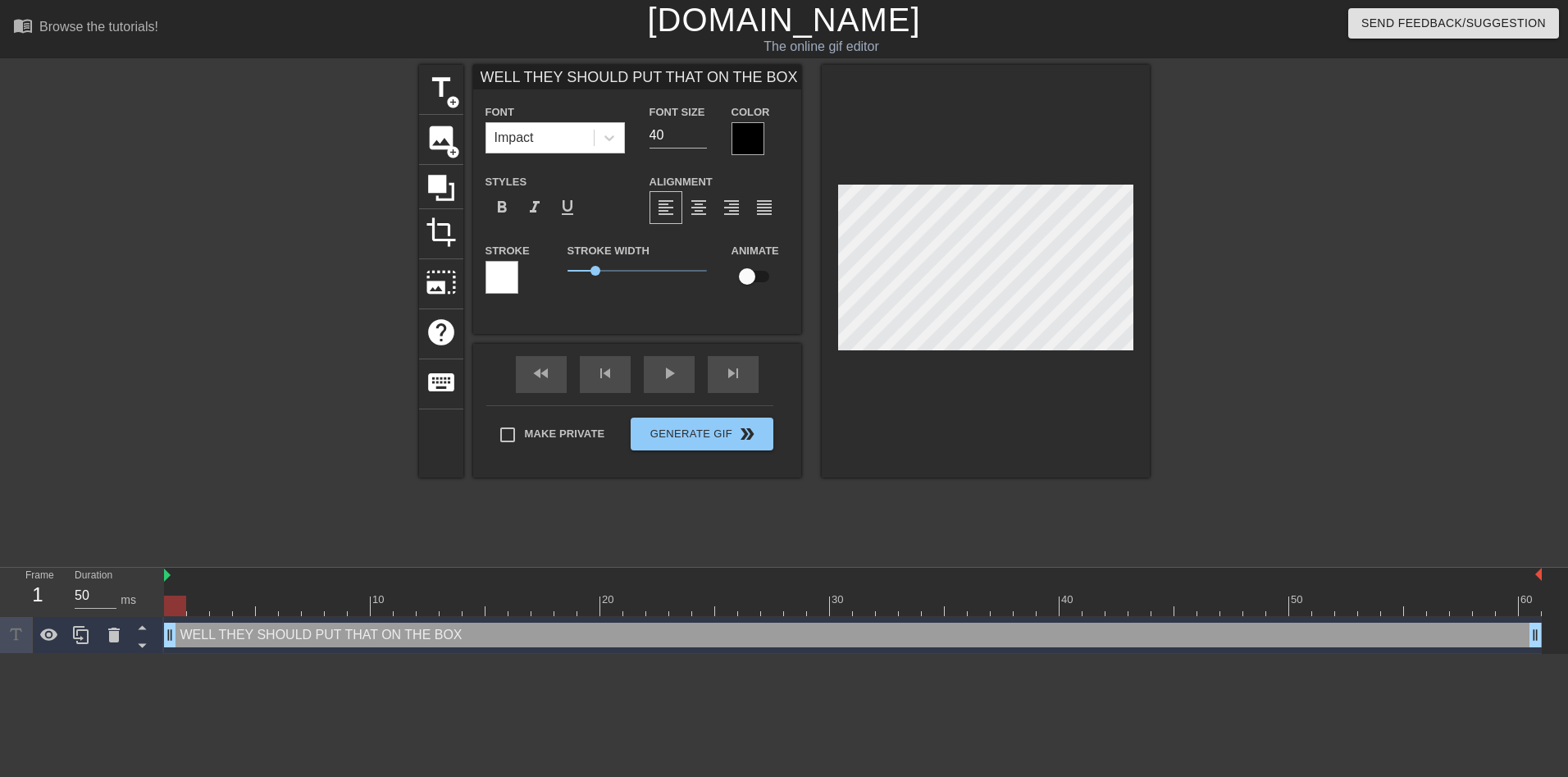
type textarea "WELL THEY SHOULD PUT THAT ON THE BOX"
click at [779, 77] on input "WELL THEY SHOULD PUT THAT ON THE BOX" at bounding box center [637, 77] width 328 height 25
type input "WELL THEY SHOULD PUT THAT ON THE BOX!"
click at [580, 71] on input "WELL THEY SHOULD PUT THAT ON THE BOX!" at bounding box center [637, 77] width 328 height 25
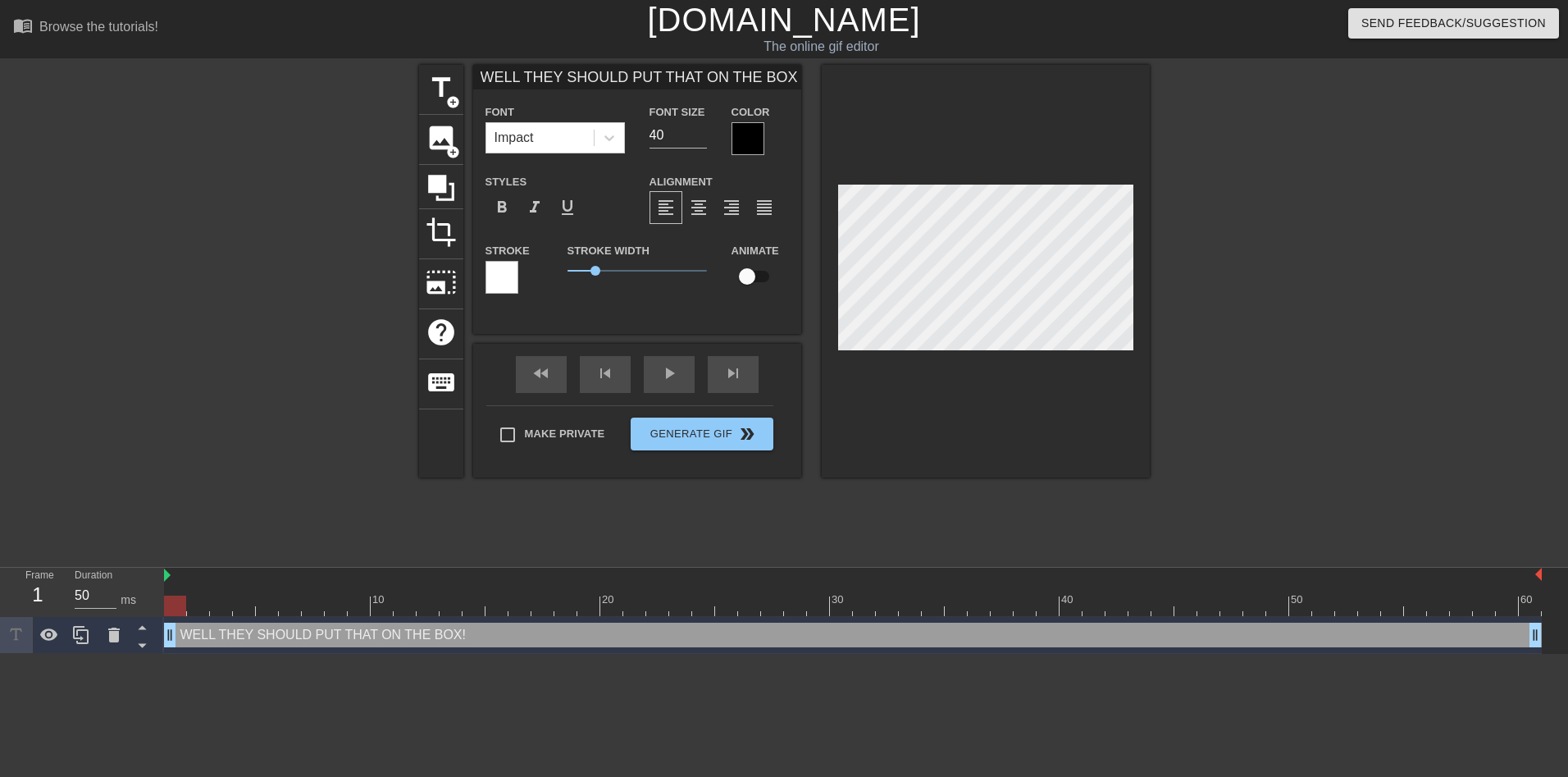
click at [580, 71] on input "WELL THEY SHOULD PUT THAT ON THE BOX!" at bounding box center [637, 77] width 328 height 25
click at [700, 138] on input "15" at bounding box center [678, 135] width 57 height 26
click at [700, 132] on input "16" at bounding box center [678, 135] width 57 height 26
click at [700, 132] on input "17" at bounding box center [678, 135] width 57 height 26
click at [700, 132] on input "23" at bounding box center [678, 135] width 57 height 26
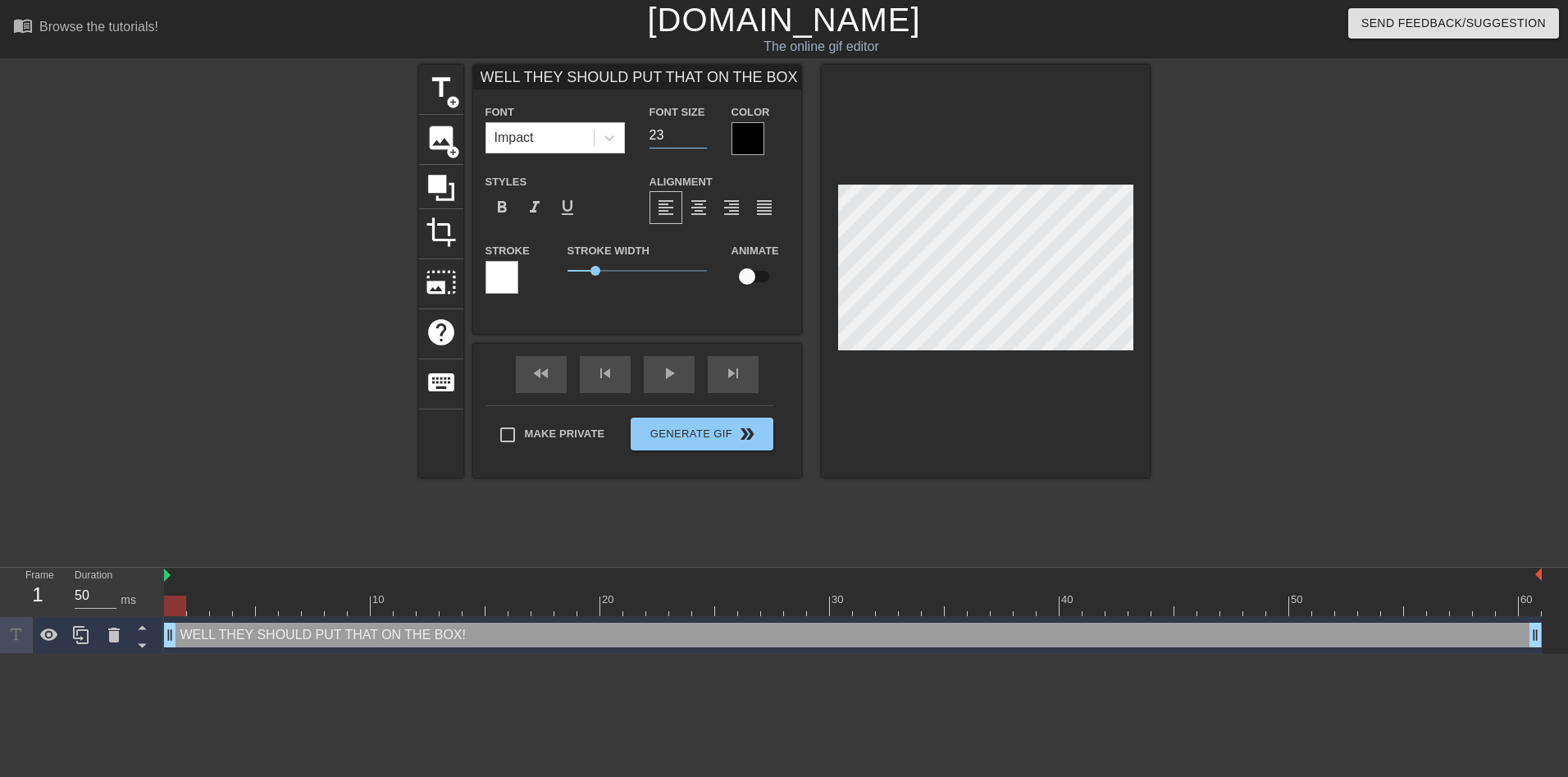
click at [649, 78] on input "WELL THEY SHOULD PUT THAT ON THE BOX!" at bounding box center [637, 77] width 328 height 25
click at [682, 143] on input "23" at bounding box center [678, 135] width 57 height 26
click at [703, 139] on input "22" at bounding box center [678, 135] width 57 height 26
type input "21"
click at [703, 139] on input "21" at bounding box center [678, 135] width 57 height 26
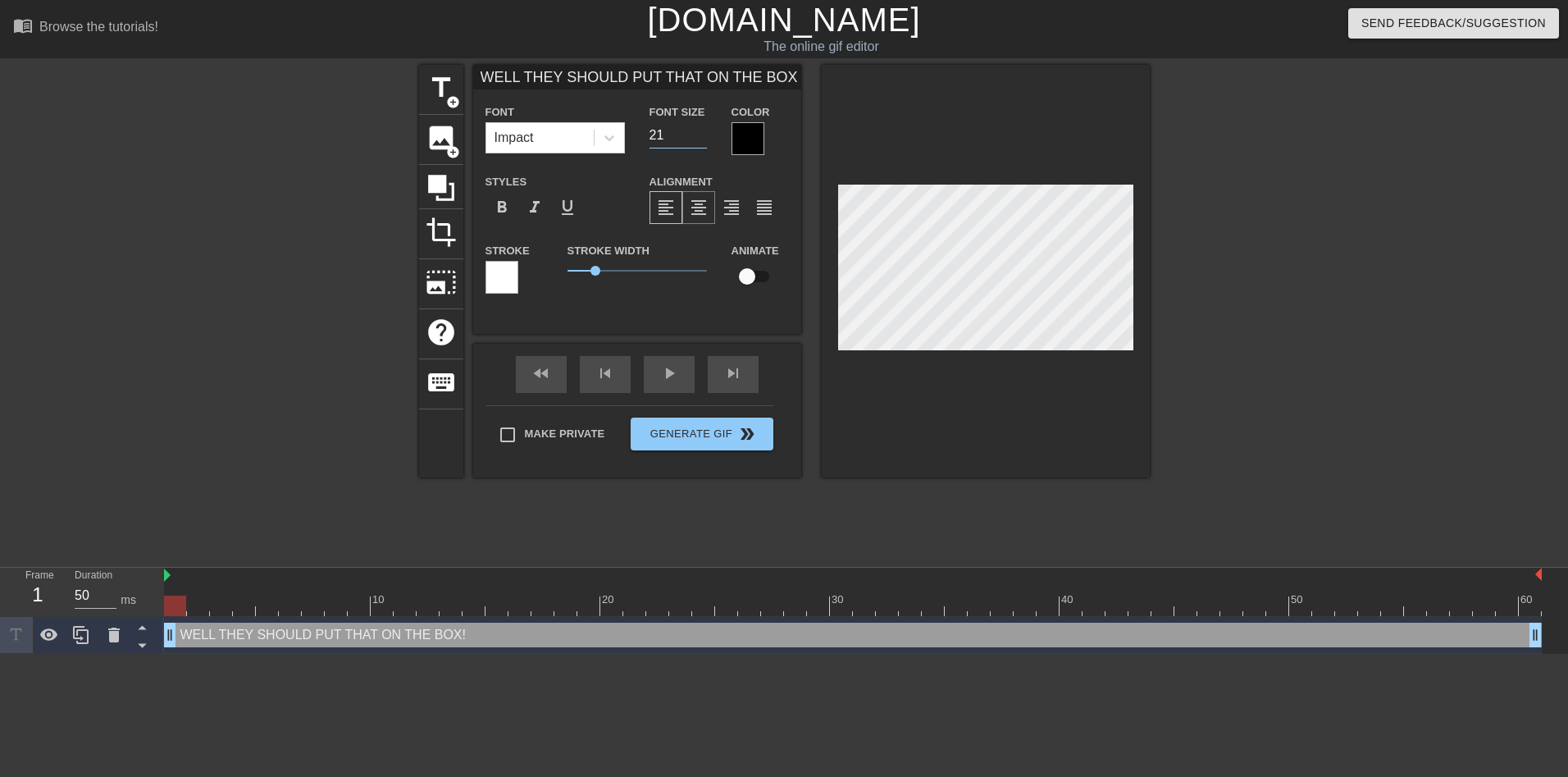
click at [700, 208] on span "format_align_center" at bounding box center [699, 208] width 20 height 20
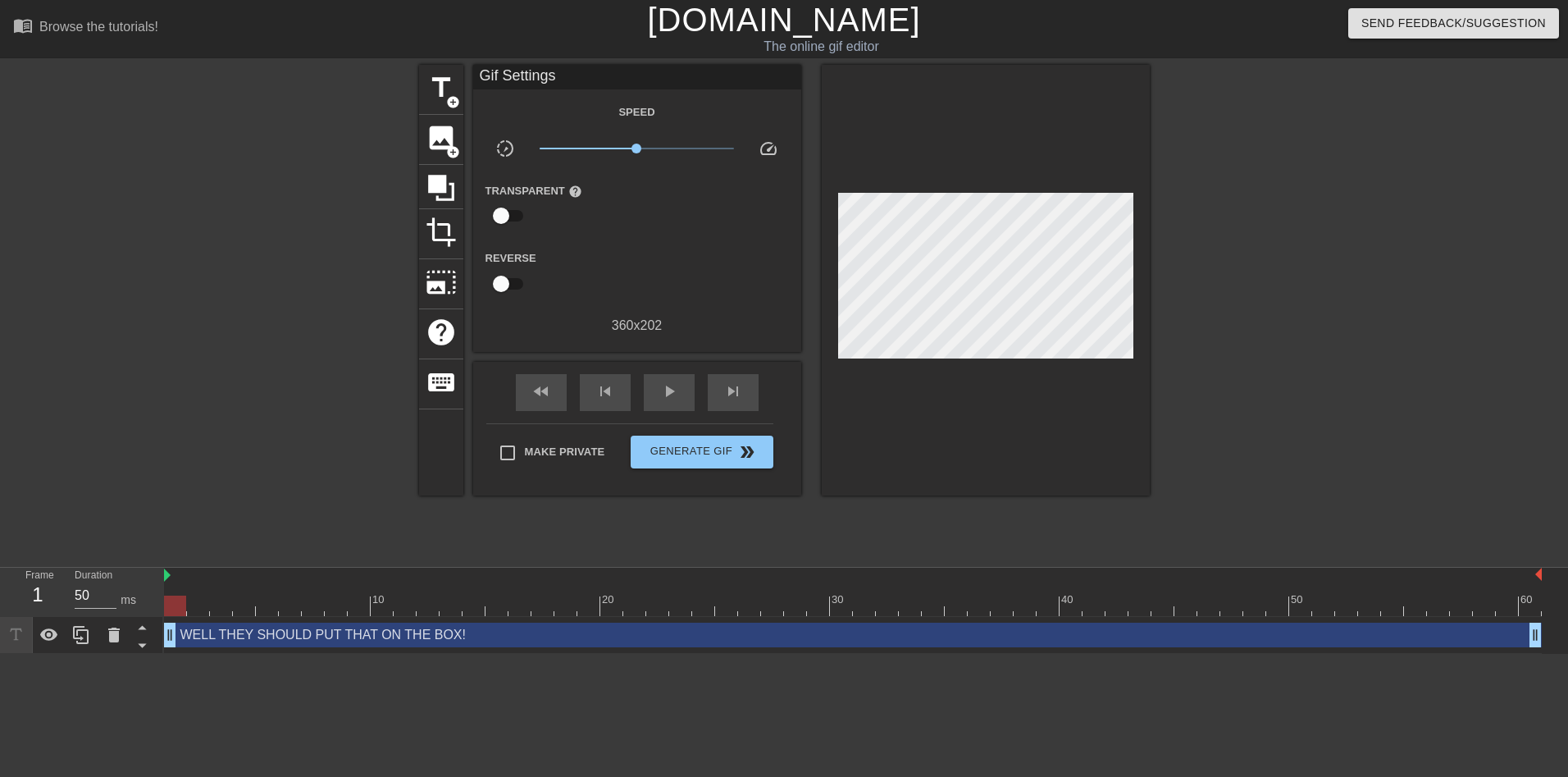
click at [281, 305] on div at bounding box center [276, 311] width 246 height 492
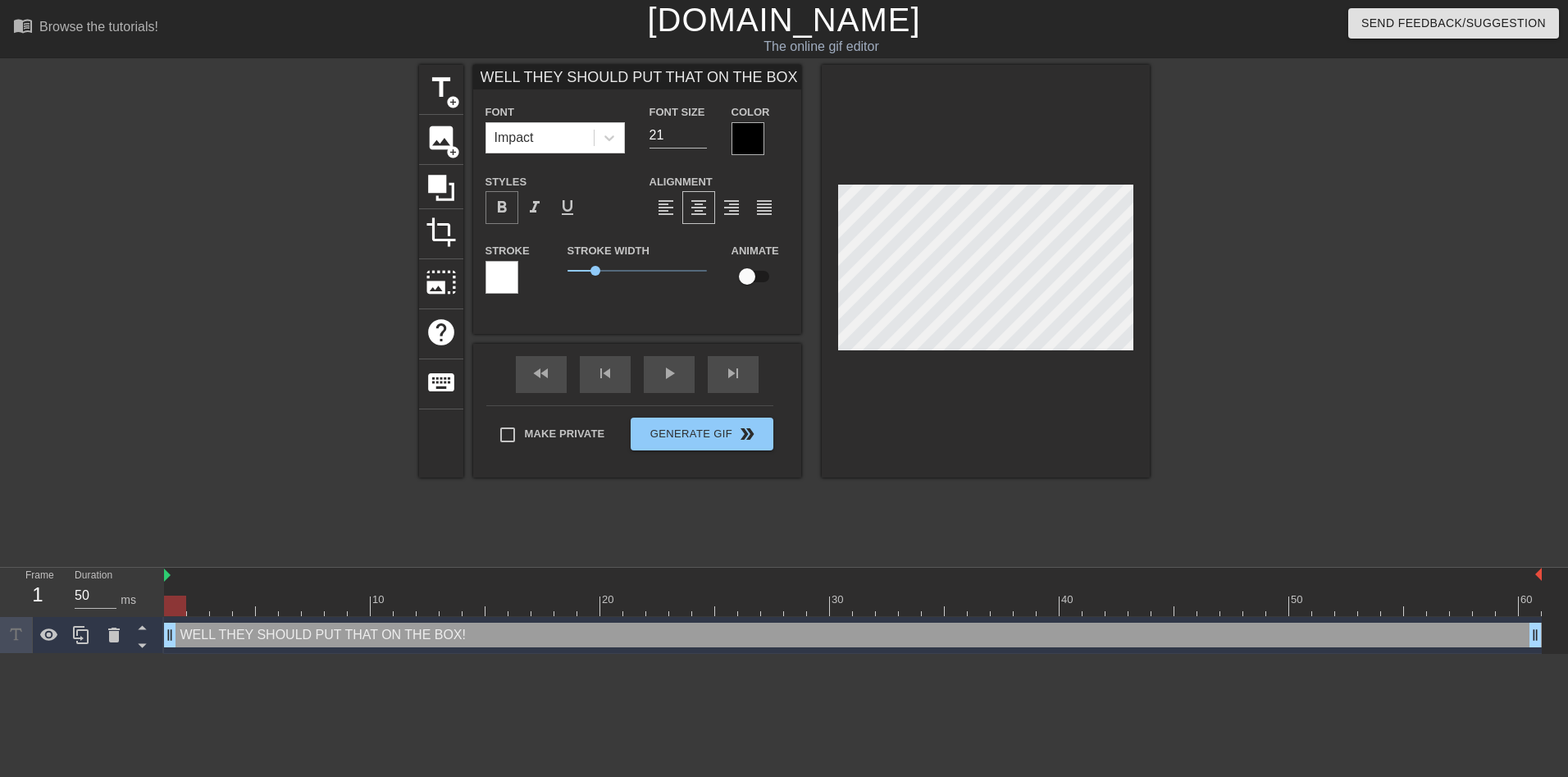
click at [504, 202] on span "format_bold" at bounding box center [502, 208] width 20 height 20
click at [497, 205] on span "format_bold" at bounding box center [502, 208] width 20 height 20
click at [506, 271] on div at bounding box center [502, 277] width 33 height 33
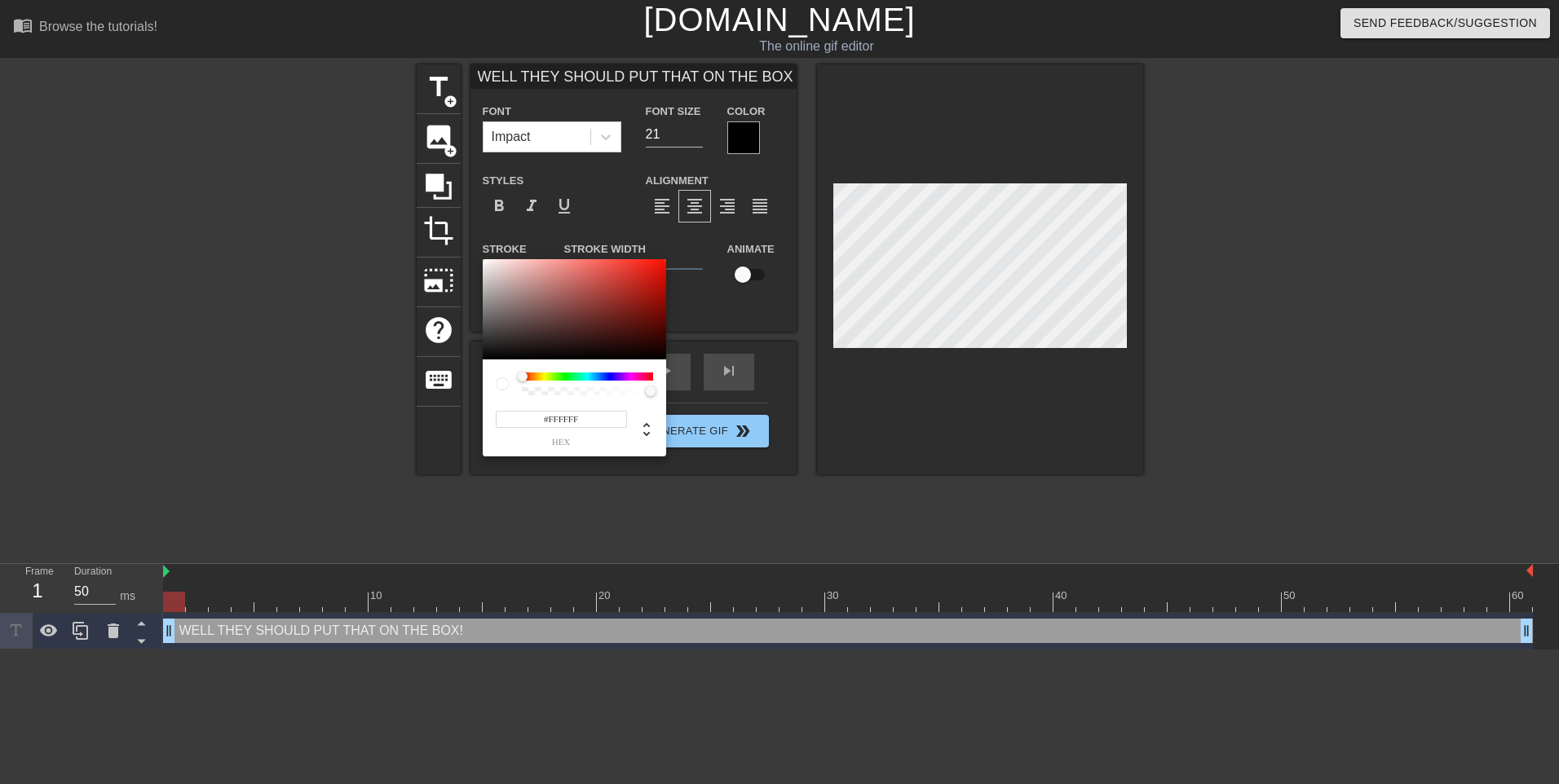
drag, startPoint x: 528, startPoint y: 374, endPoint x: 511, endPoint y: 376, distance: 17.1
click at [511, 376] on div at bounding box center [574, 383] width 158 height 23
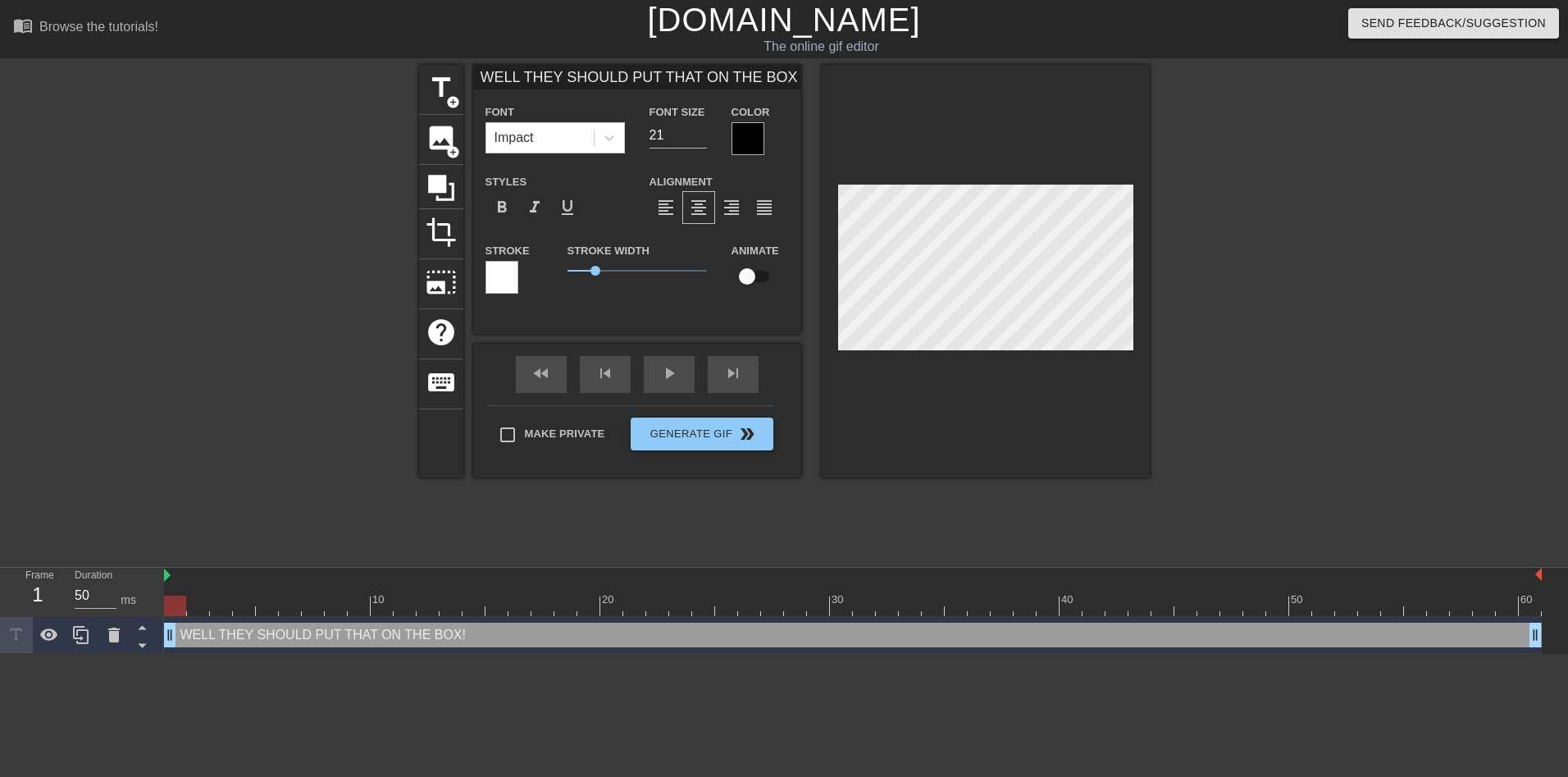
click at [739, 138] on div at bounding box center [748, 138] width 33 height 33
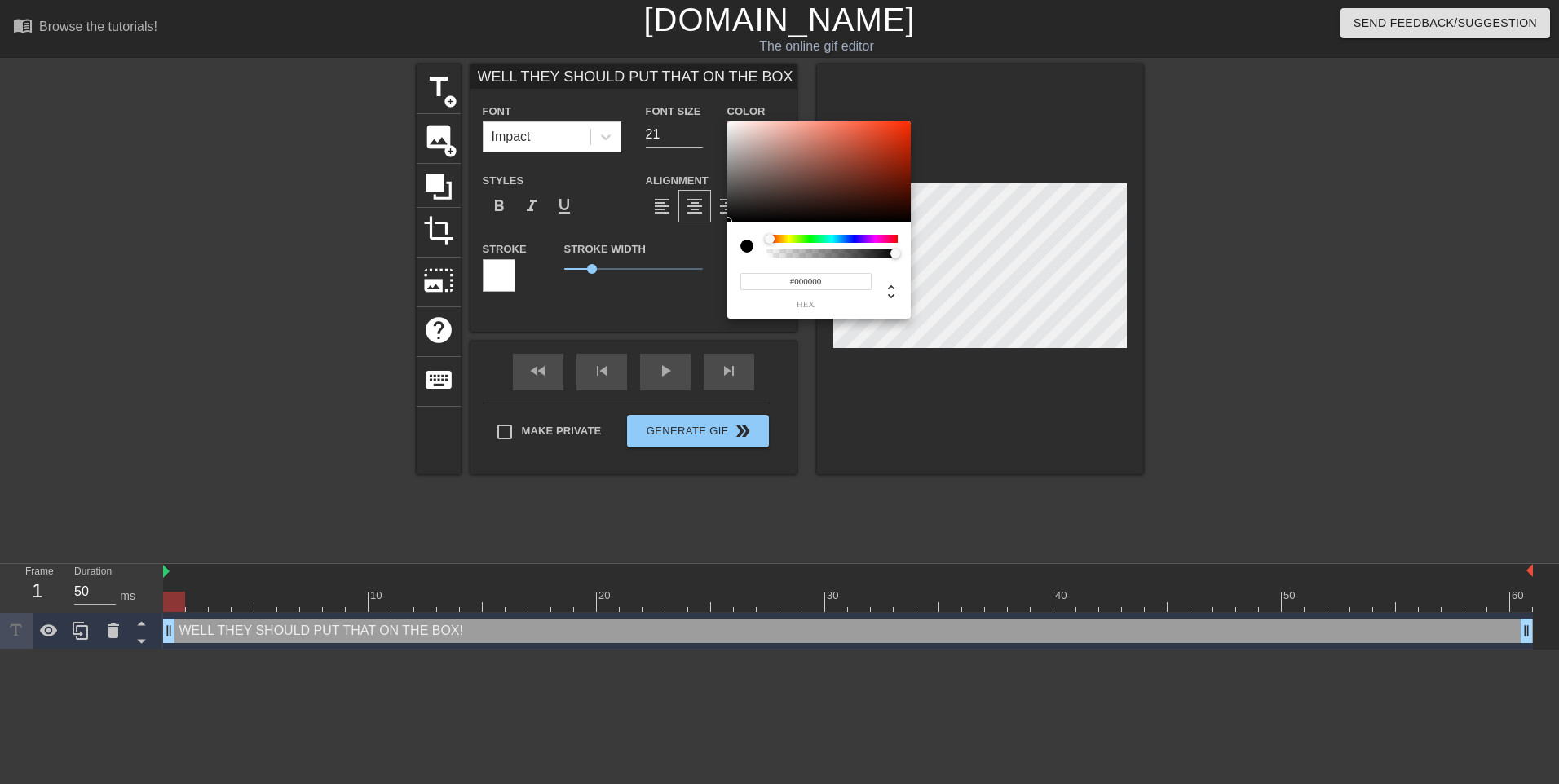
click at [760, 243] on div at bounding box center [819, 245] width 158 height 23
click at [806, 236] on div at bounding box center [832, 238] width 131 height 8
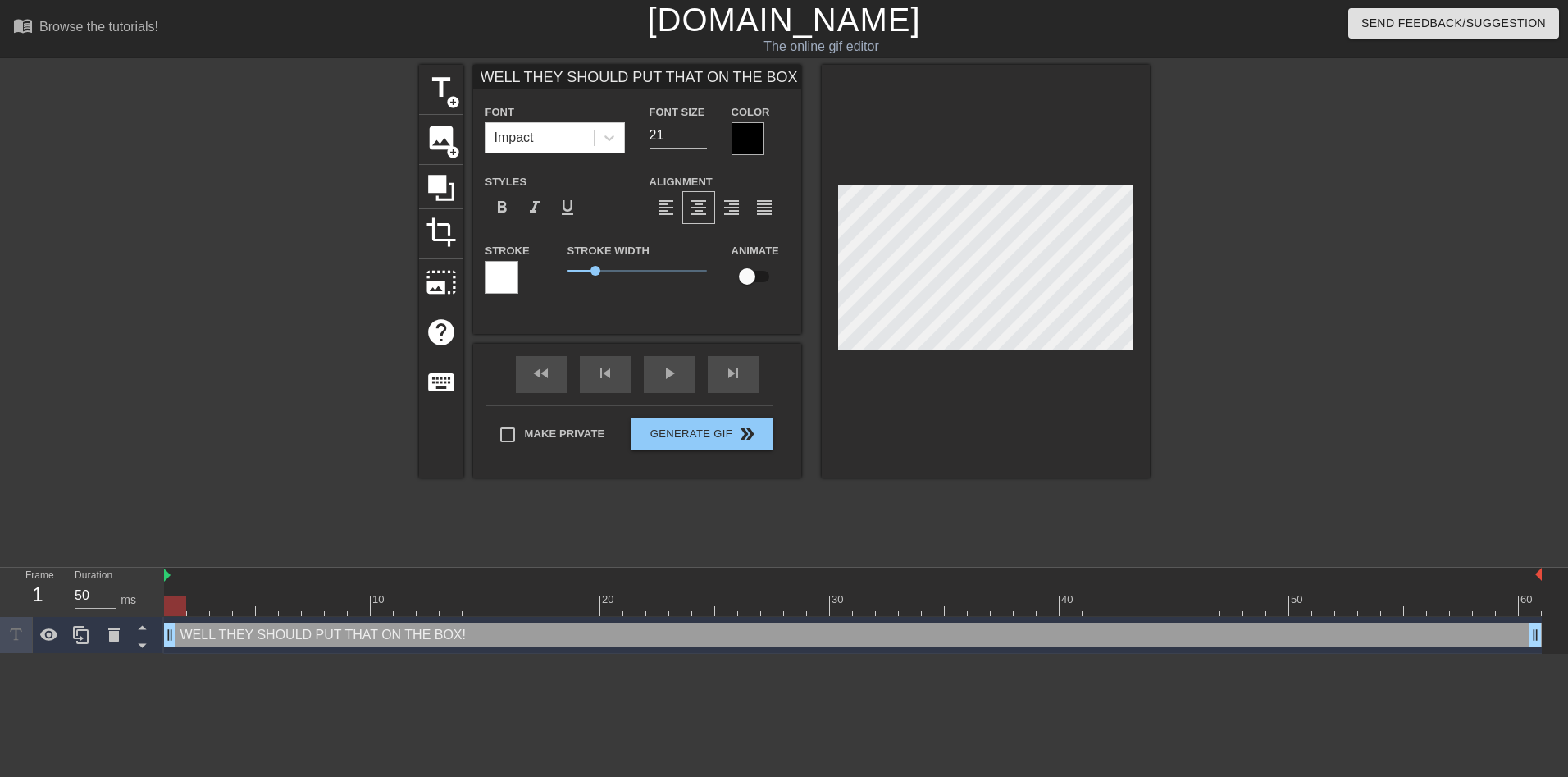
click at [742, 138] on div at bounding box center [748, 138] width 33 height 33
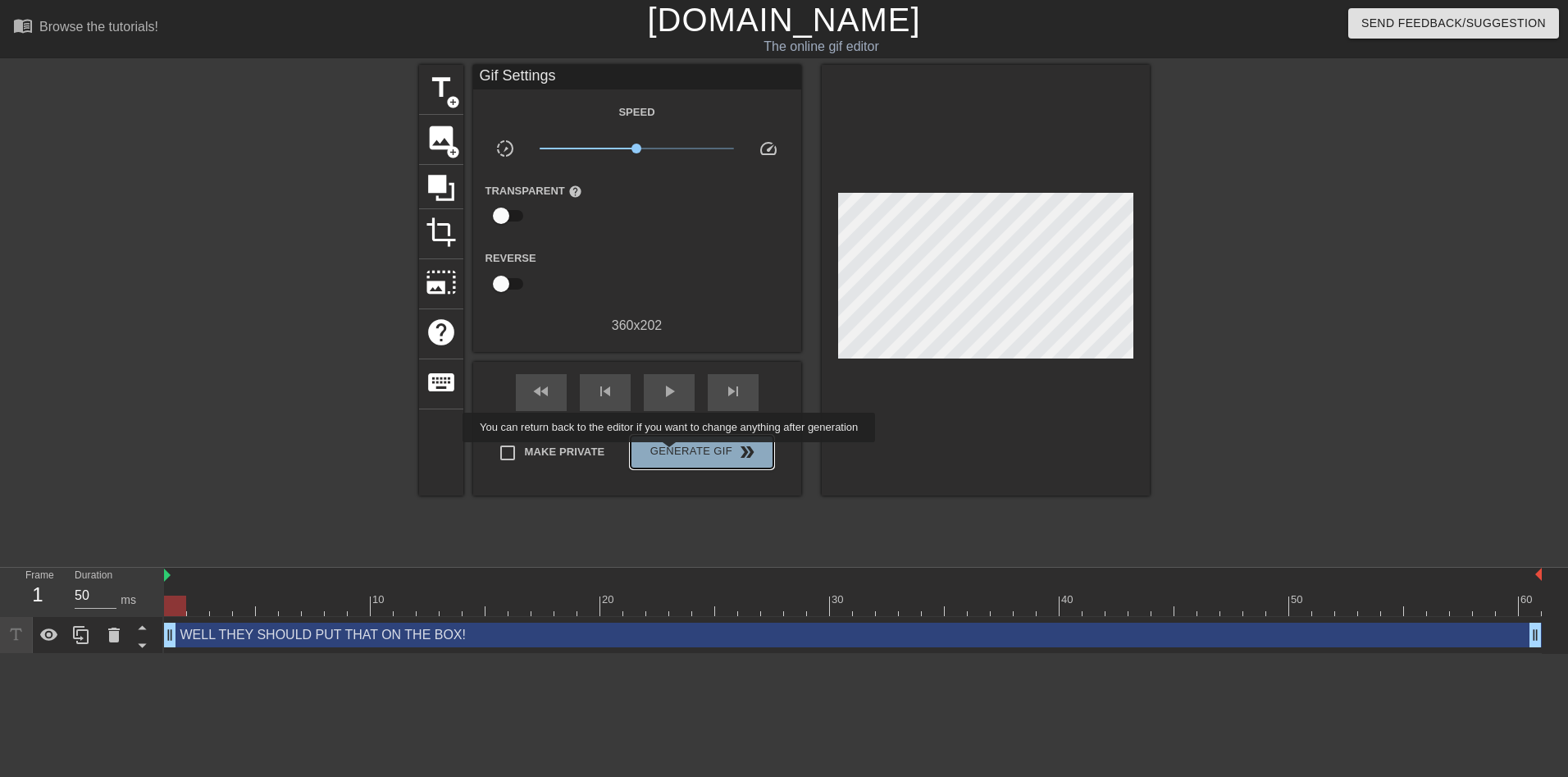
drag, startPoint x: 671, startPoint y: 454, endPoint x: 568, endPoint y: 50, distance: 416.9
click at [671, 454] on span "Generate Gif double_arrow" at bounding box center [702, 452] width 128 height 20
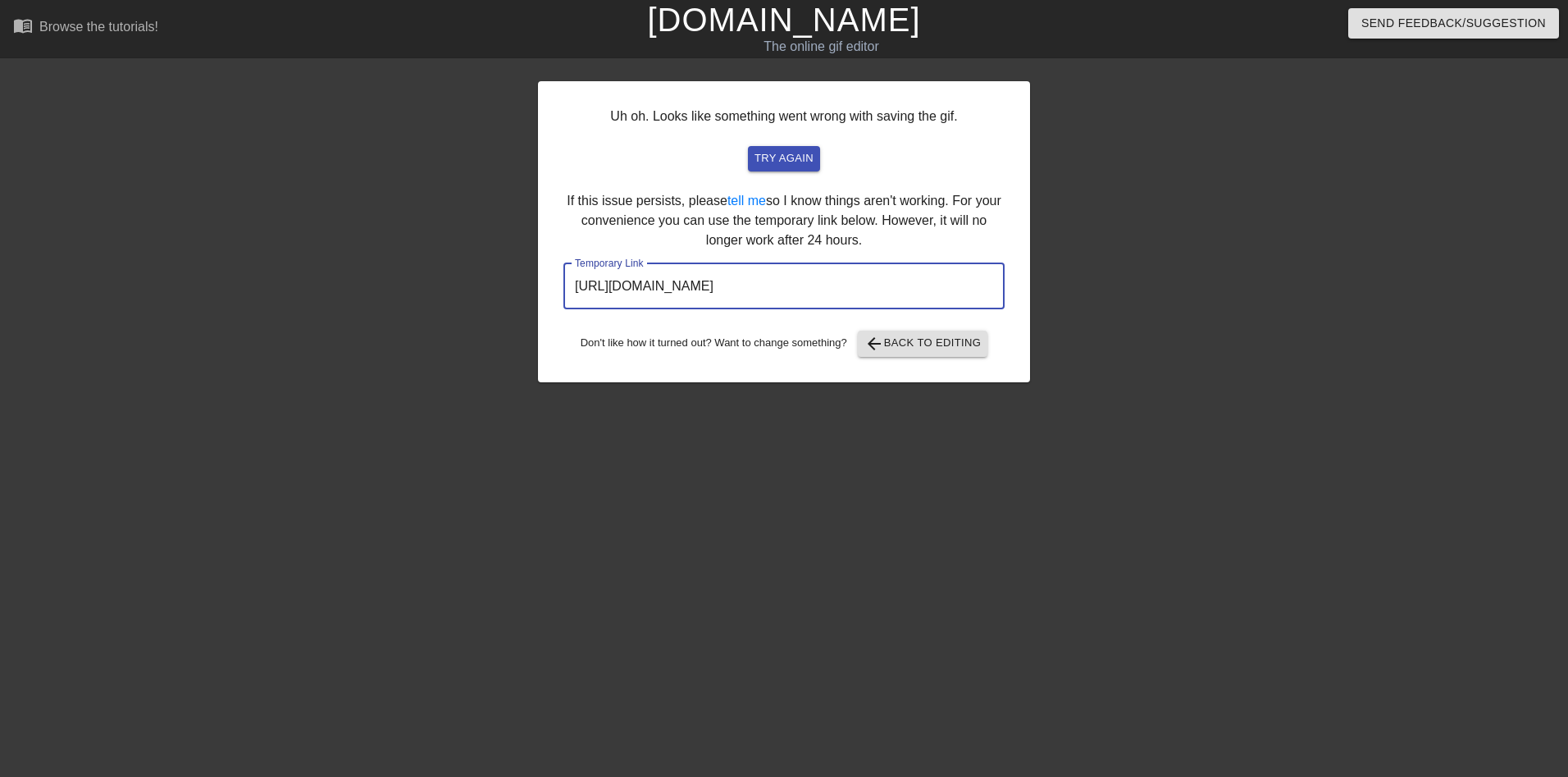
click at [905, 292] on input "[URL][DOMAIN_NAME]" at bounding box center [784, 286] width 441 height 46
